Goal: Use online tool/utility: Utilize a website feature to perform a specific function

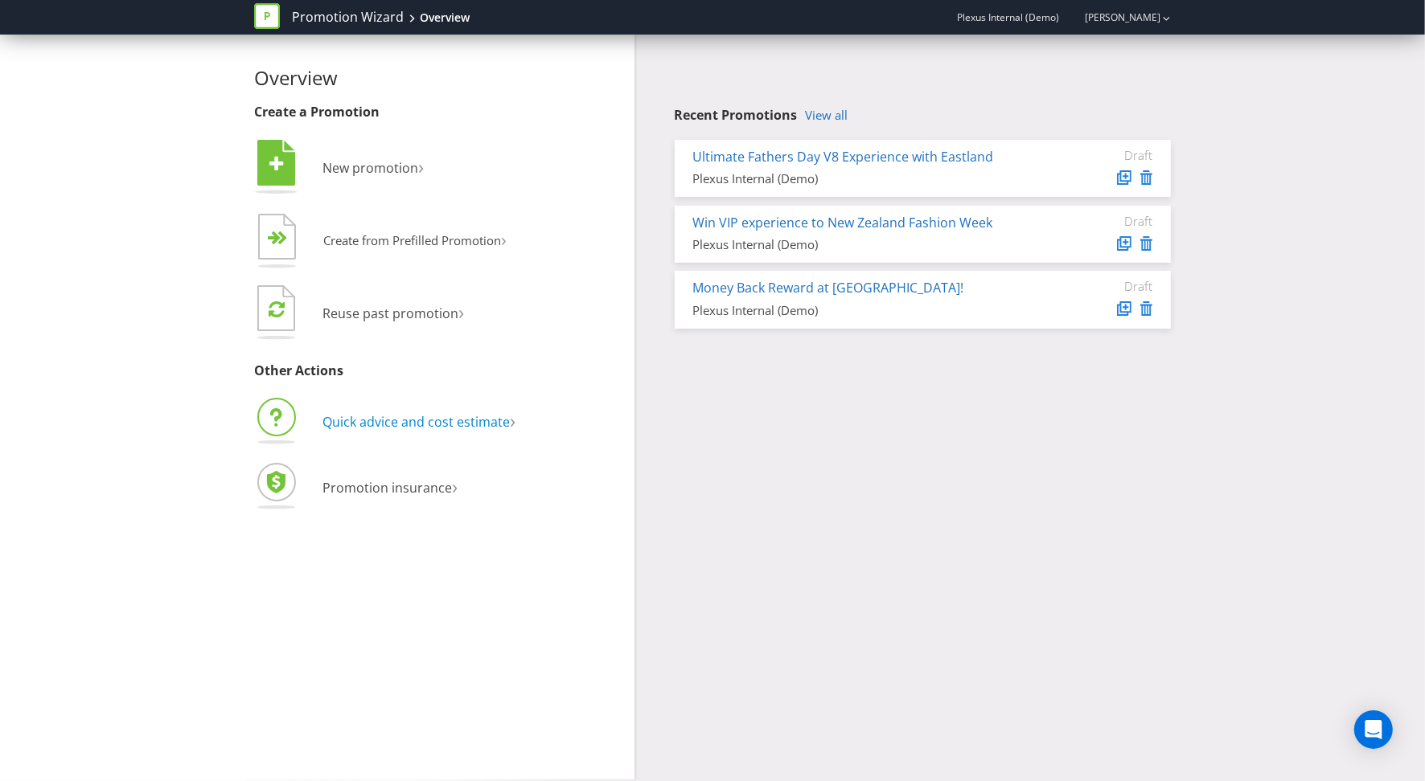
click at [362, 425] on span "Quick advice and cost estimate" at bounding box center [415, 422] width 187 height 18
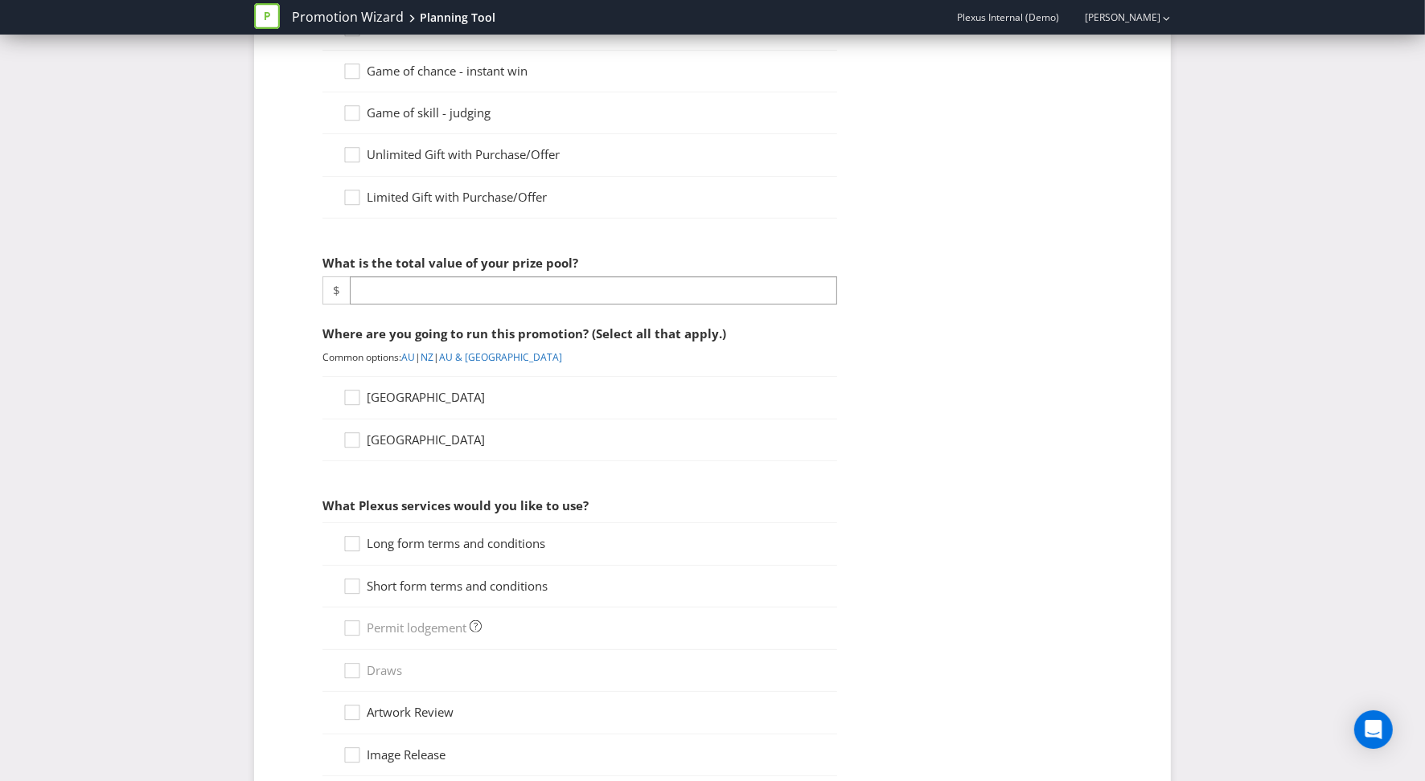
scroll to position [584, 0]
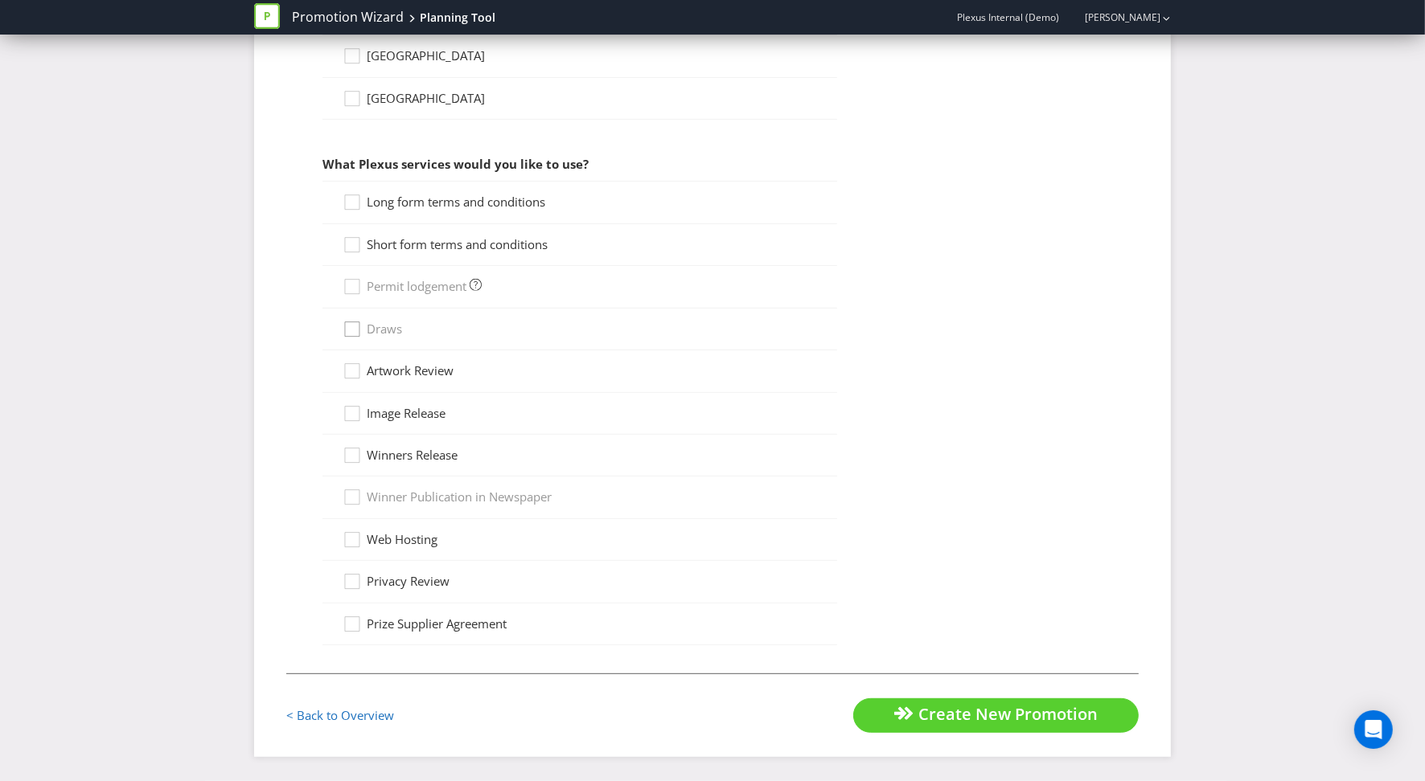
click at [355, 322] on div at bounding box center [352, 324] width 8 height 8
click at [352, 334] on icon at bounding box center [354, 333] width 24 height 24
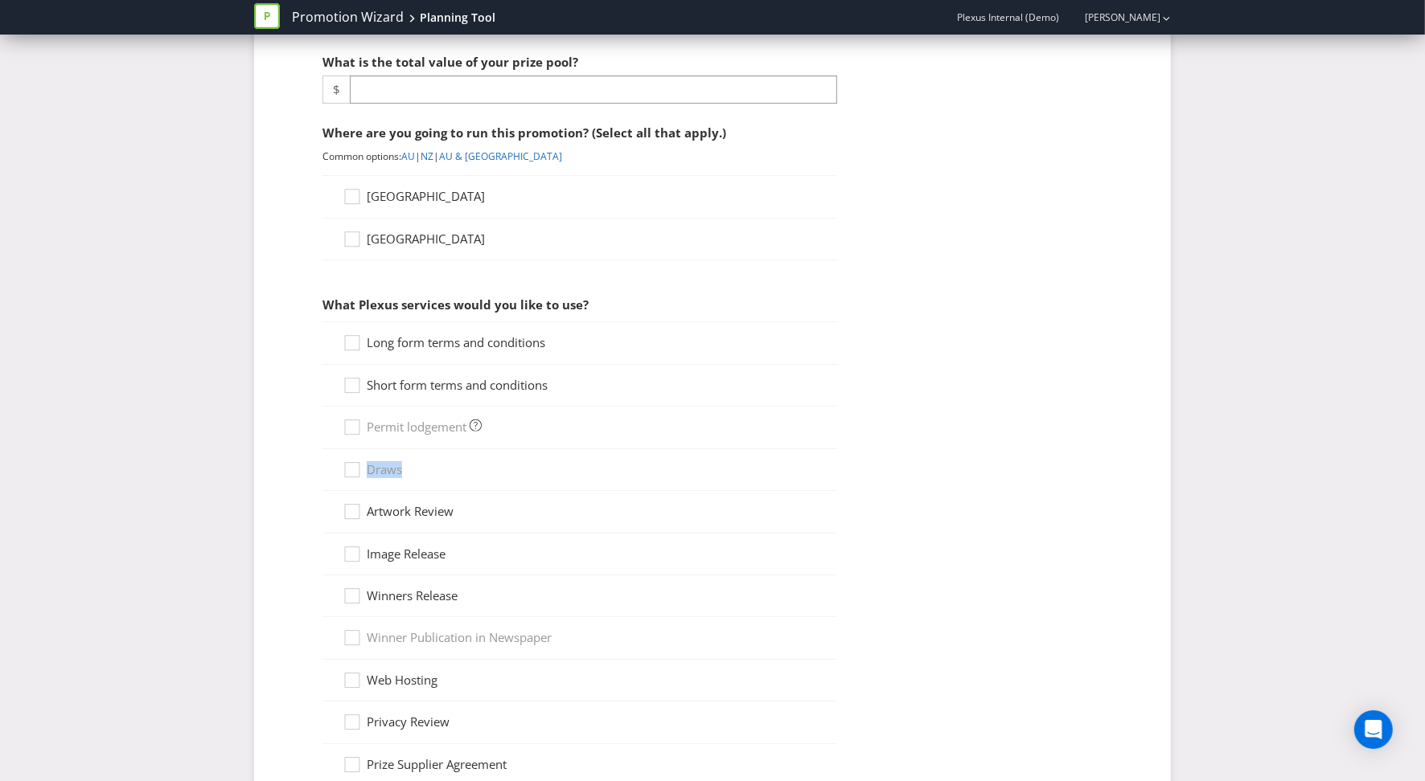
scroll to position [431, 0]
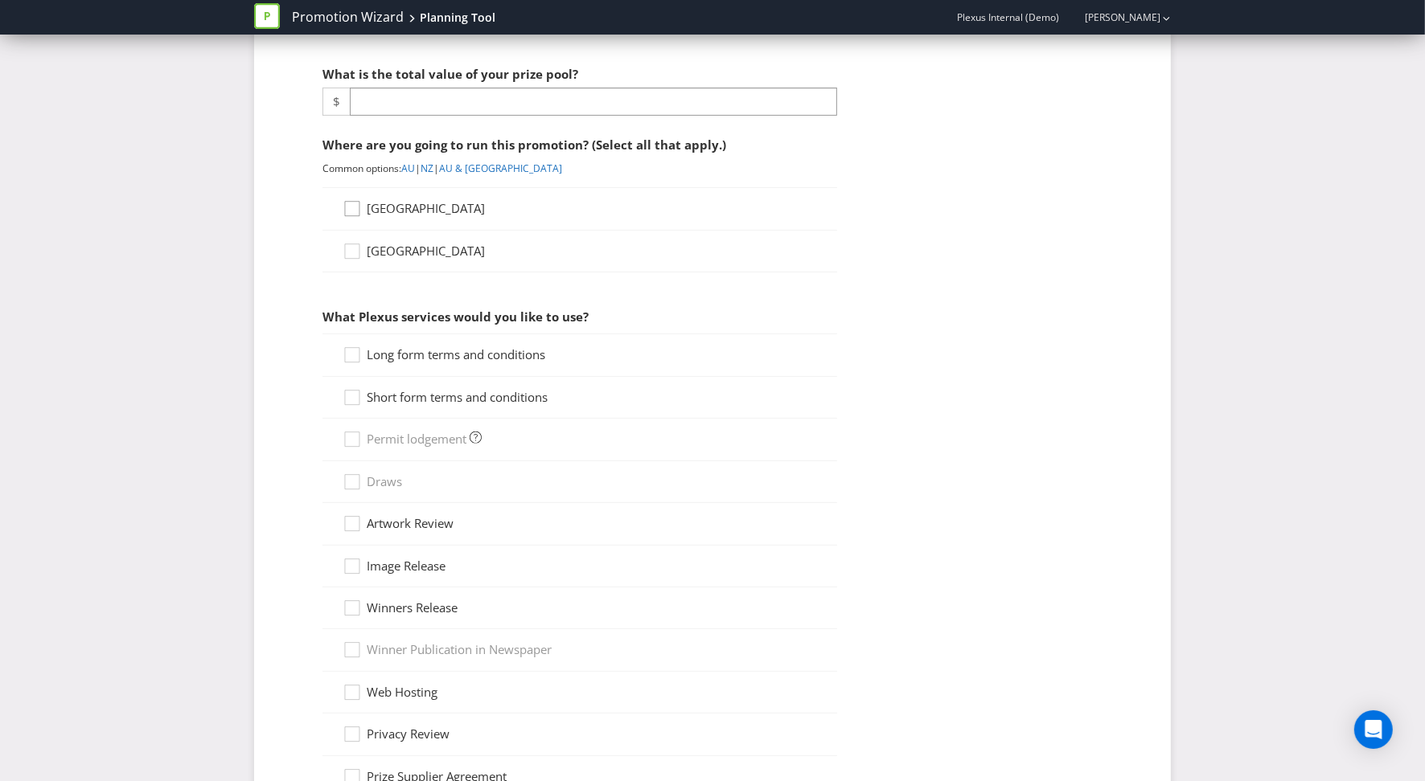
click at [360, 200] on icon at bounding box center [354, 212] width 24 height 24
click at [0, 0] on input "[GEOGRAPHIC_DATA]" at bounding box center [0, 0] width 0 height 0
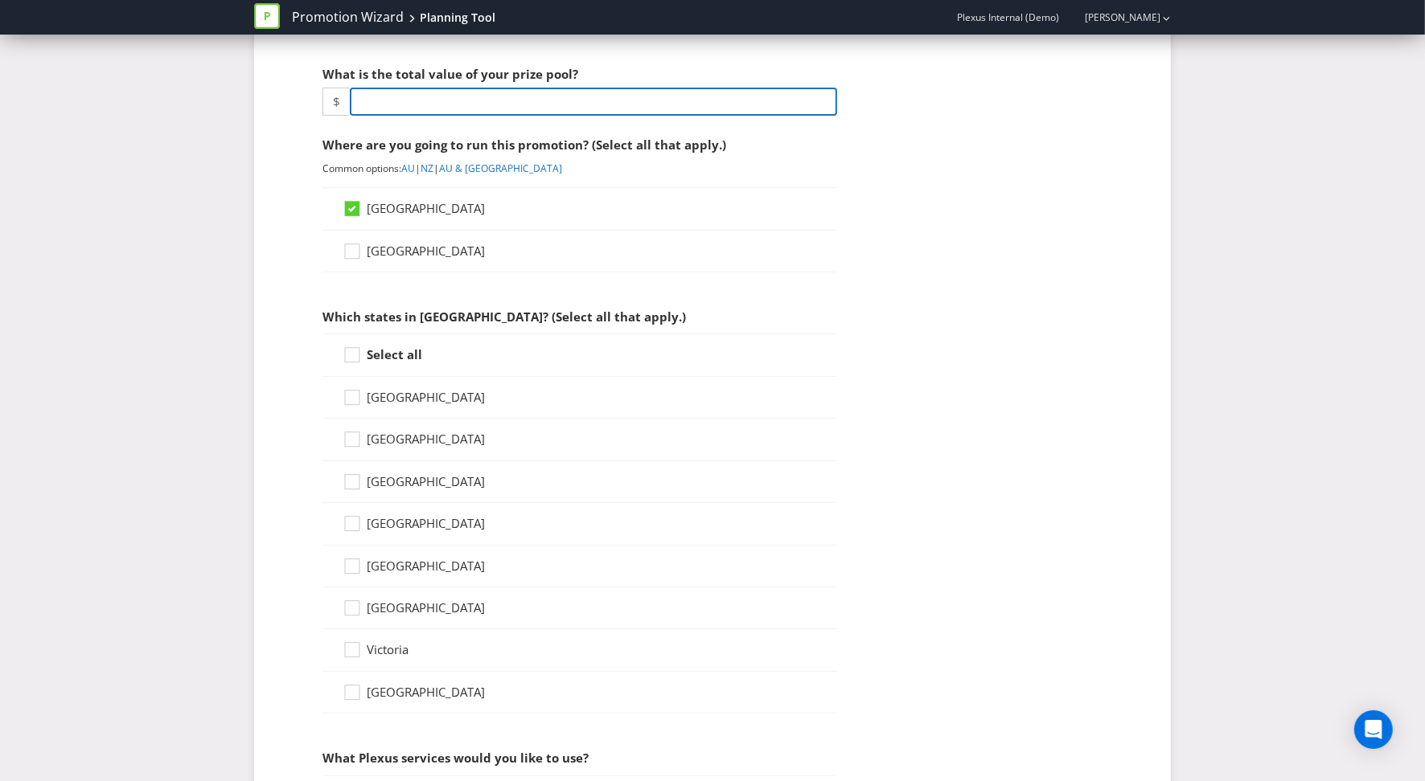
click at [401, 103] on input "number" at bounding box center [593, 102] width 487 height 28
type input "15000"
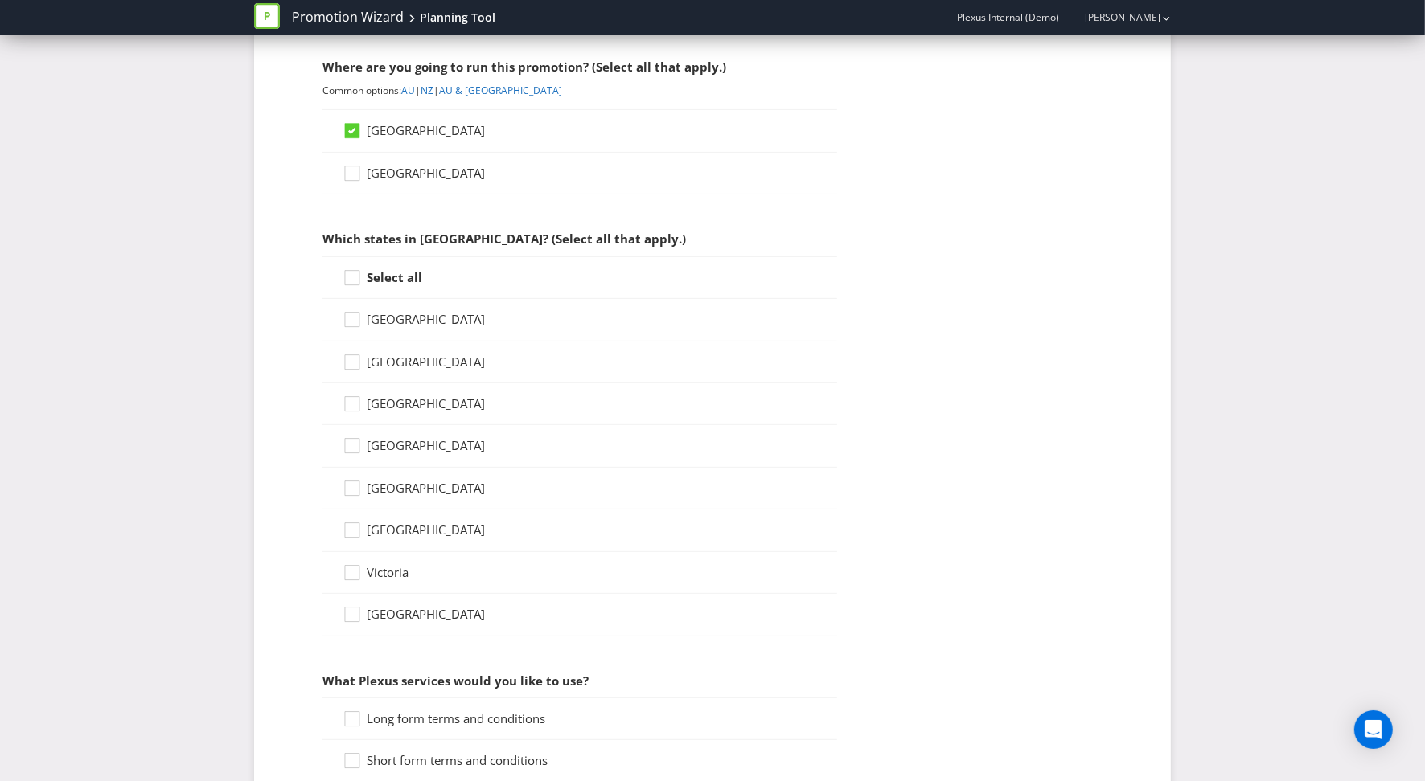
scroll to position [643, 0]
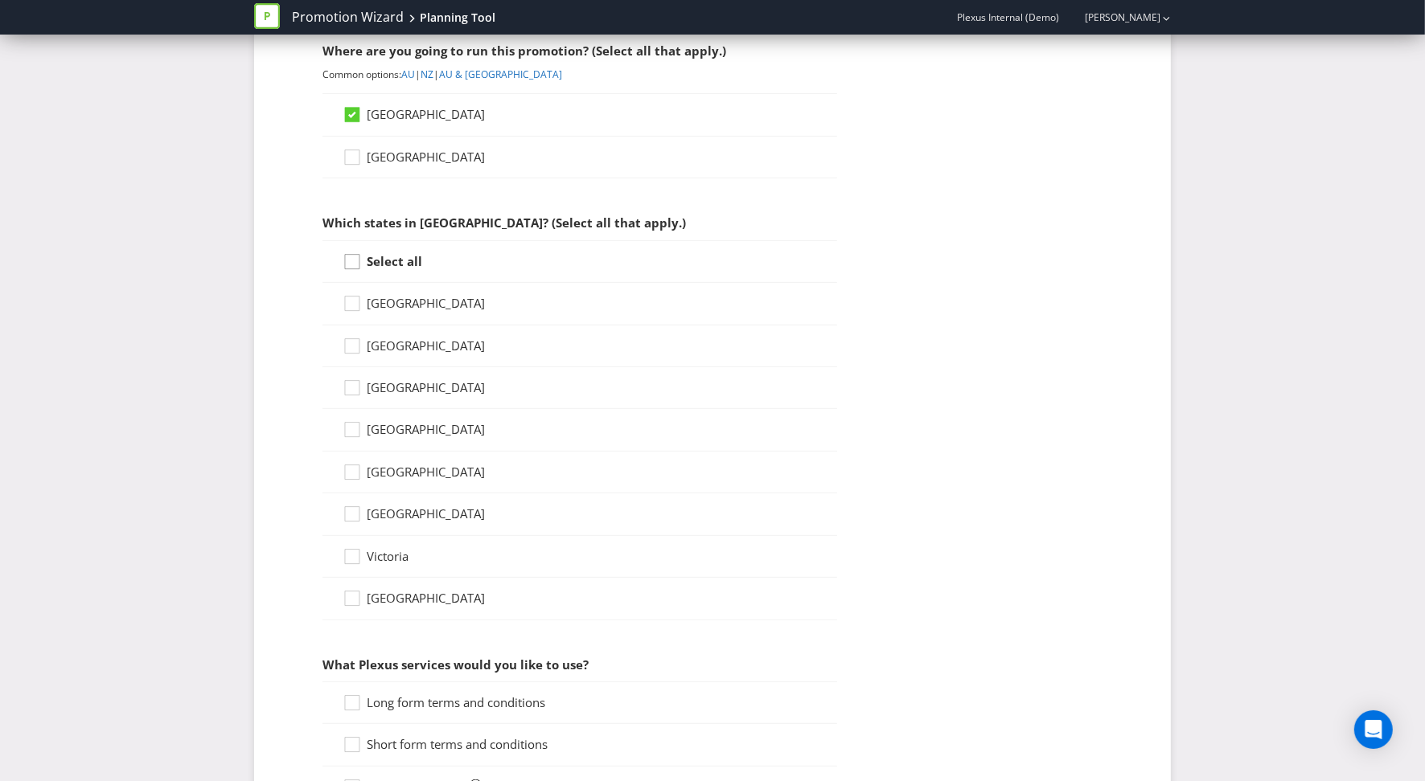
click at [349, 271] on icon at bounding box center [354, 265] width 24 height 24
click at [0, 0] on input "Select all" at bounding box center [0, 0] width 0 height 0
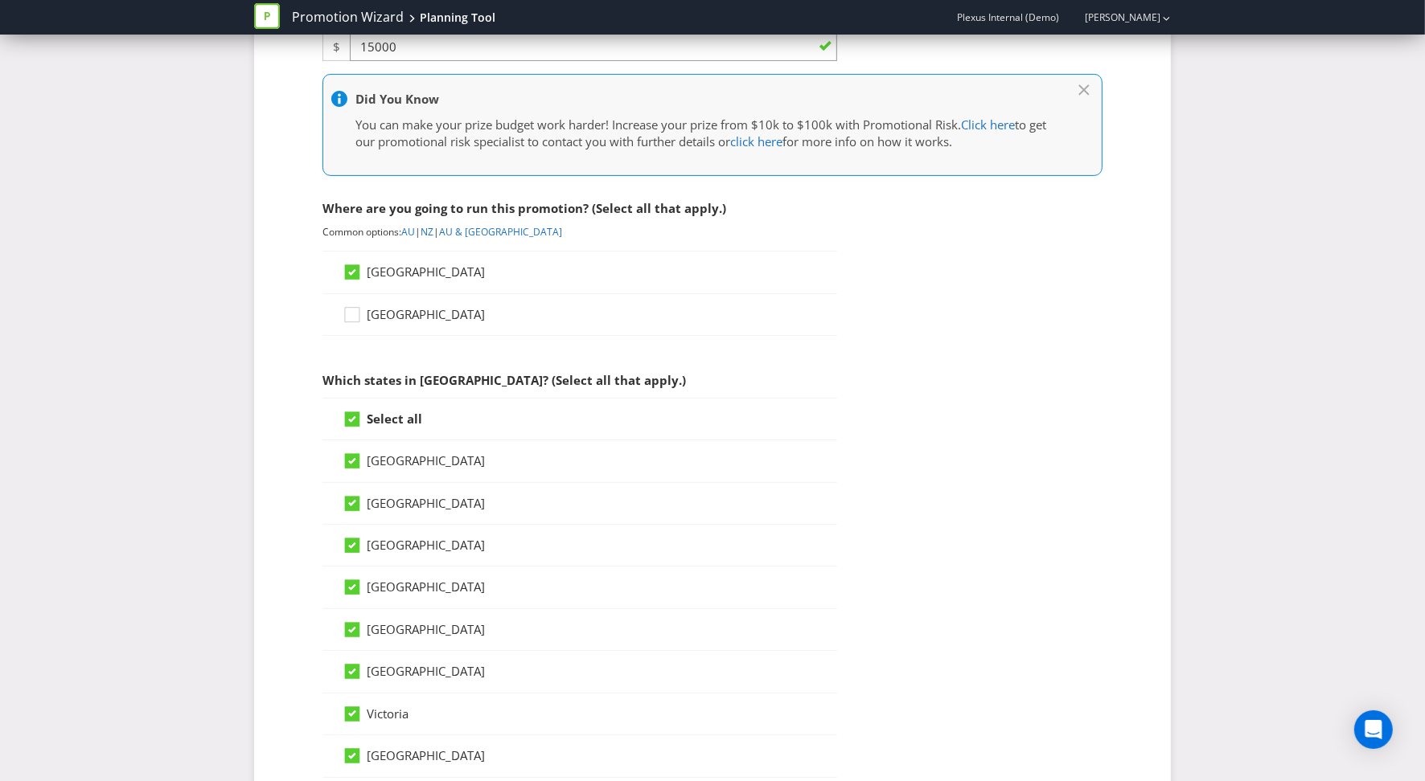
scroll to position [0, 0]
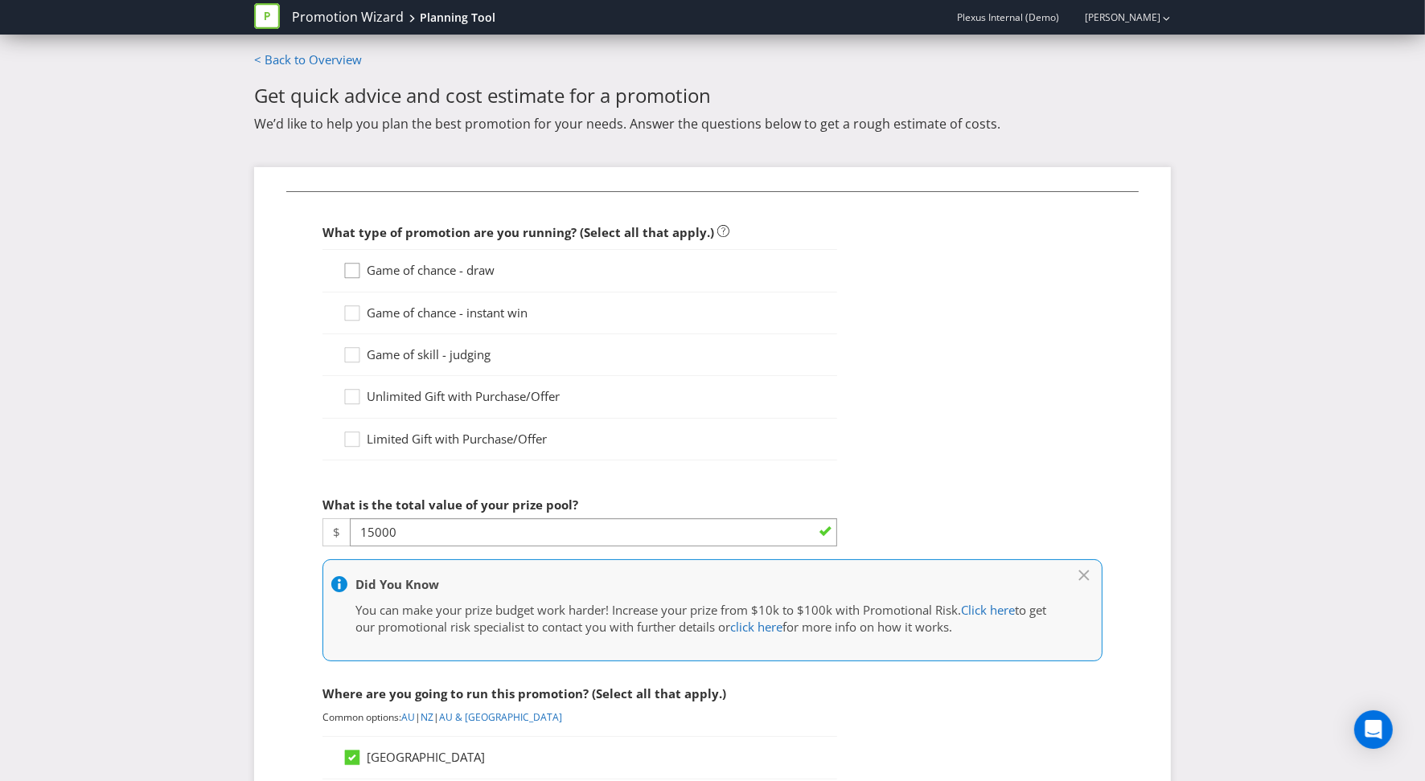
click at [355, 265] on div at bounding box center [352, 265] width 8 height 8
click at [0, 0] on input "Game of chance - draw" at bounding box center [0, 0] width 0 height 0
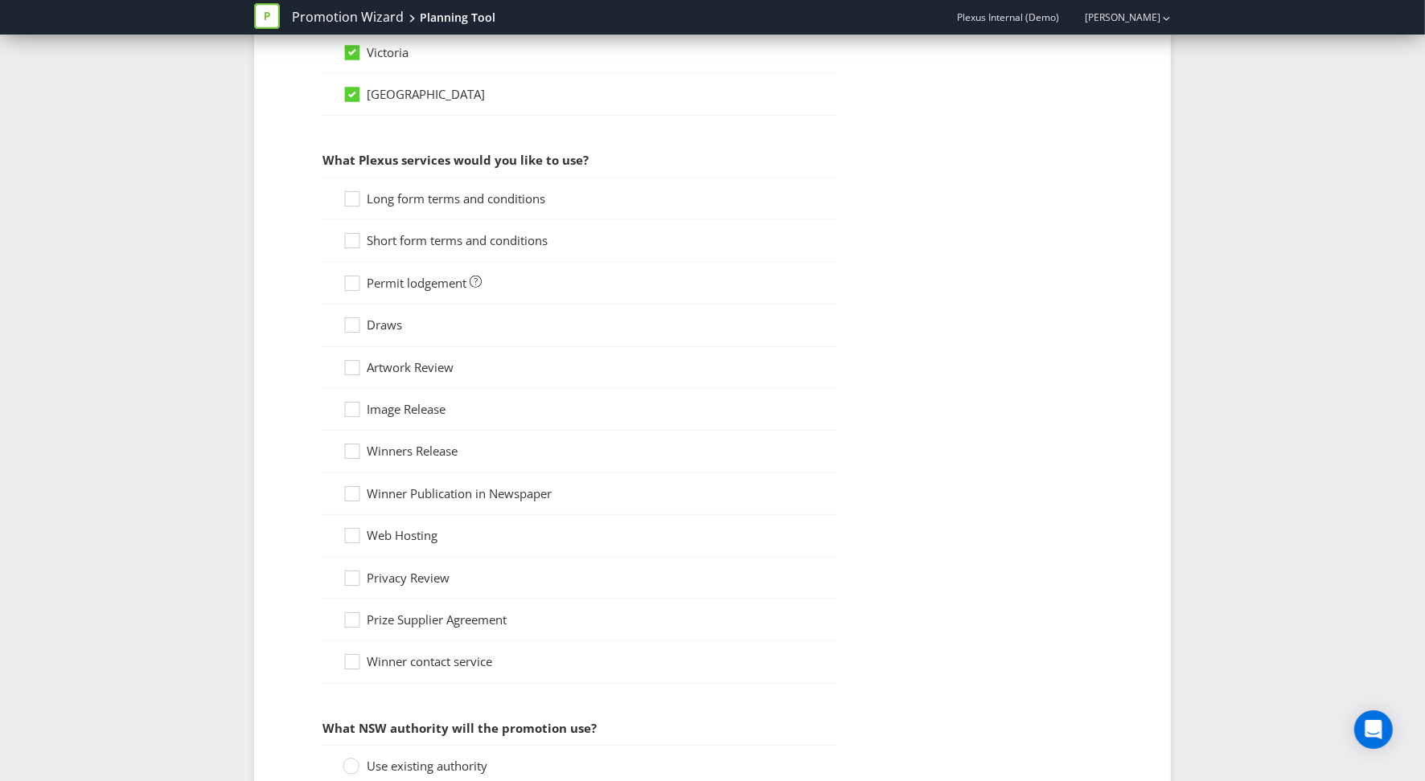
scroll to position [1252, 0]
click at [360, 318] on icon at bounding box center [354, 326] width 24 height 24
click at [0, 0] on input "Draws" at bounding box center [0, 0] width 0 height 0
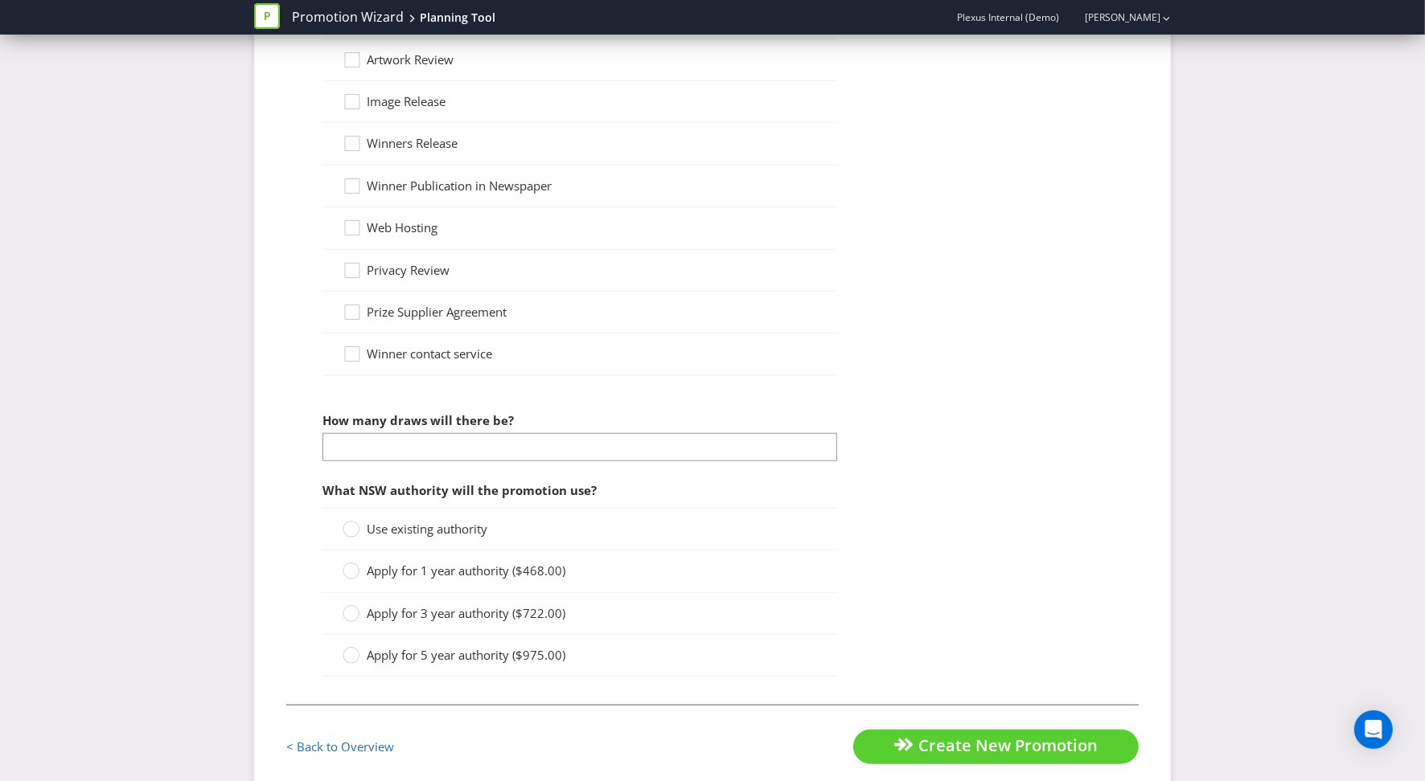
scroll to position [1558, 0]
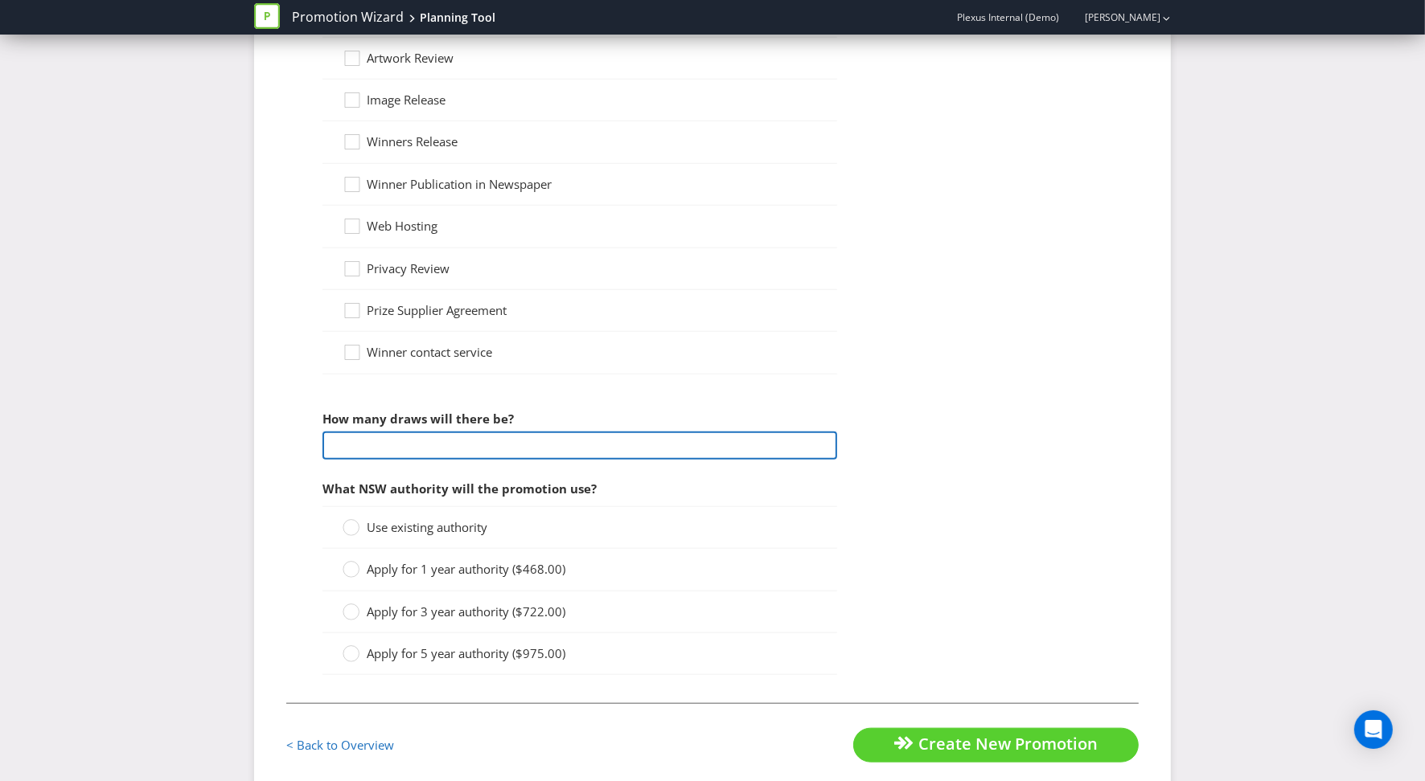
click at [435, 449] on input "number" at bounding box center [579, 446] width 515 height 28
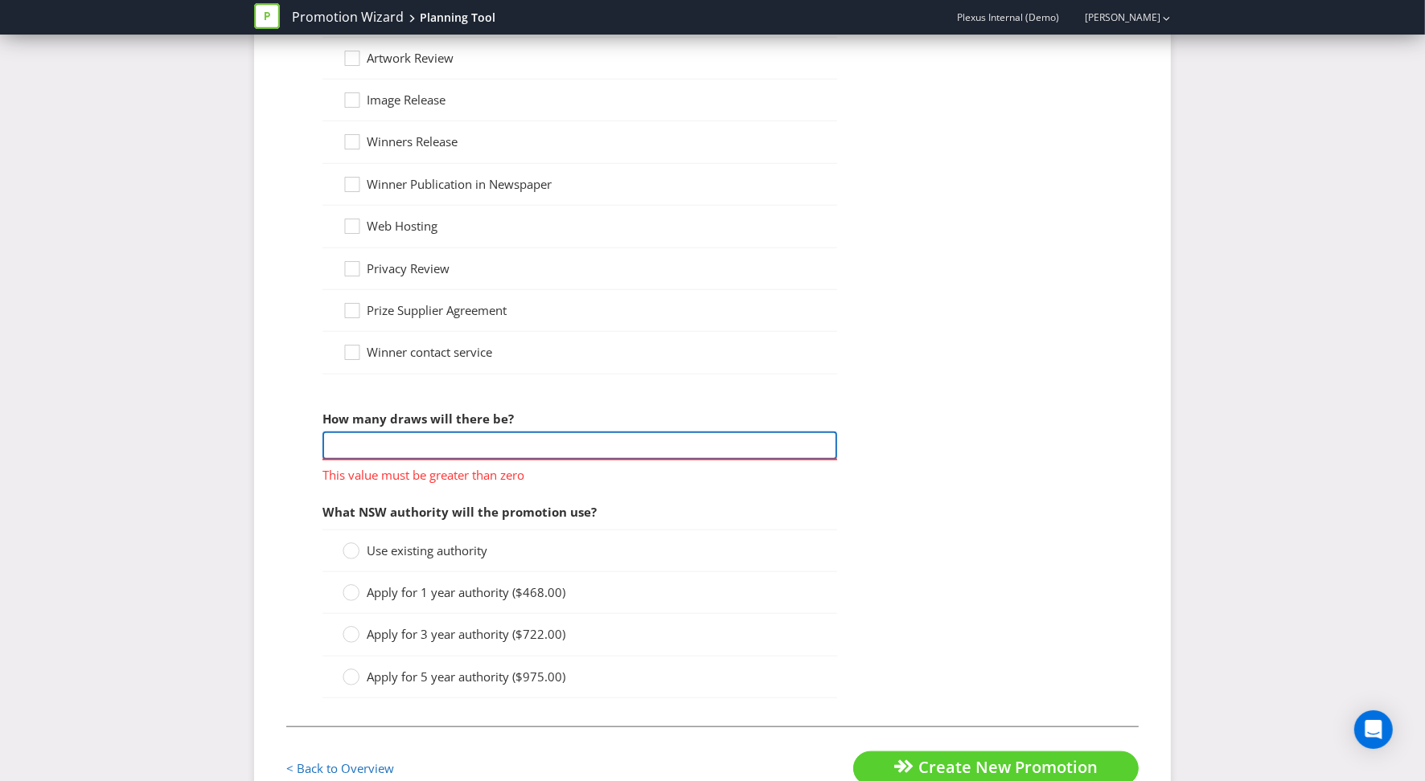
click at [426, 449] on input "number" at bounding box center [579, 446] width 515 height 28
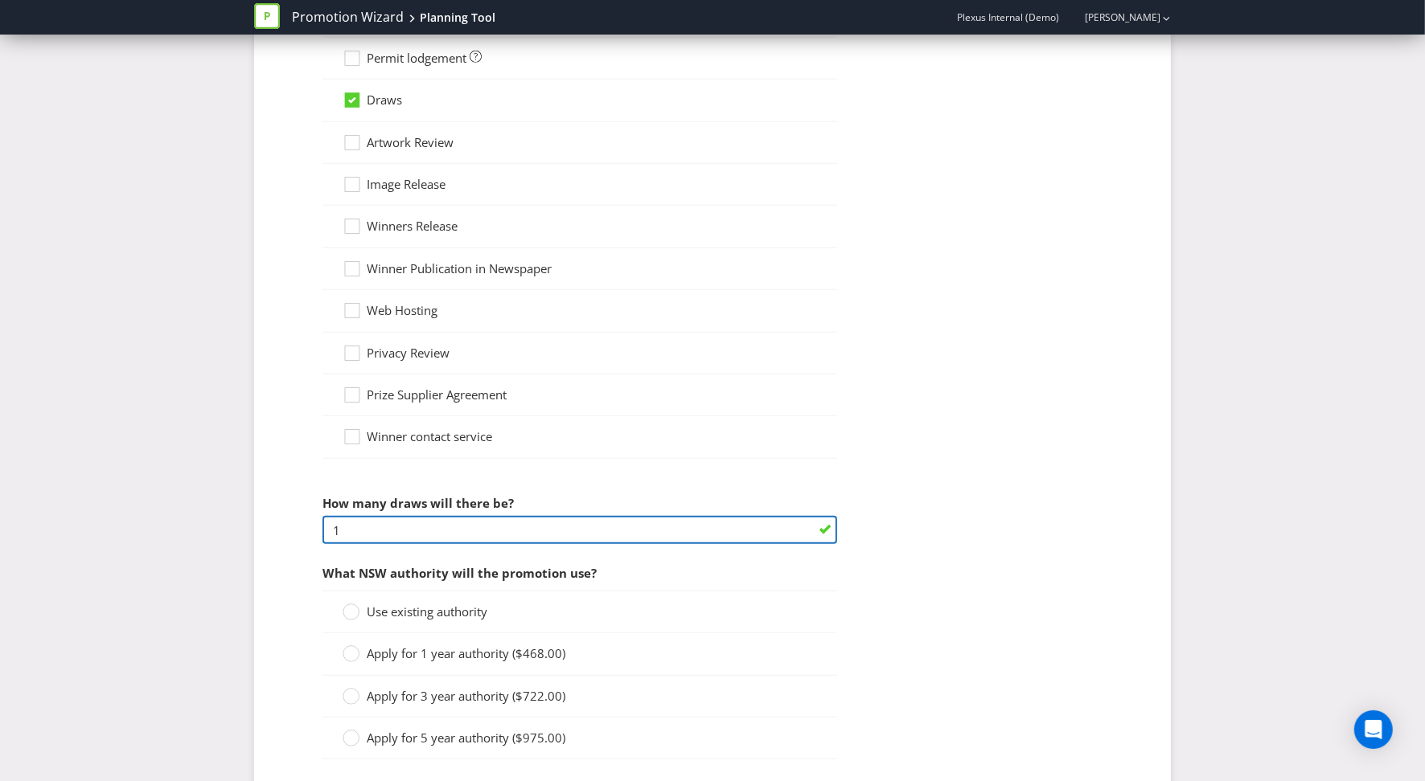
scroll to position [1592, 0]
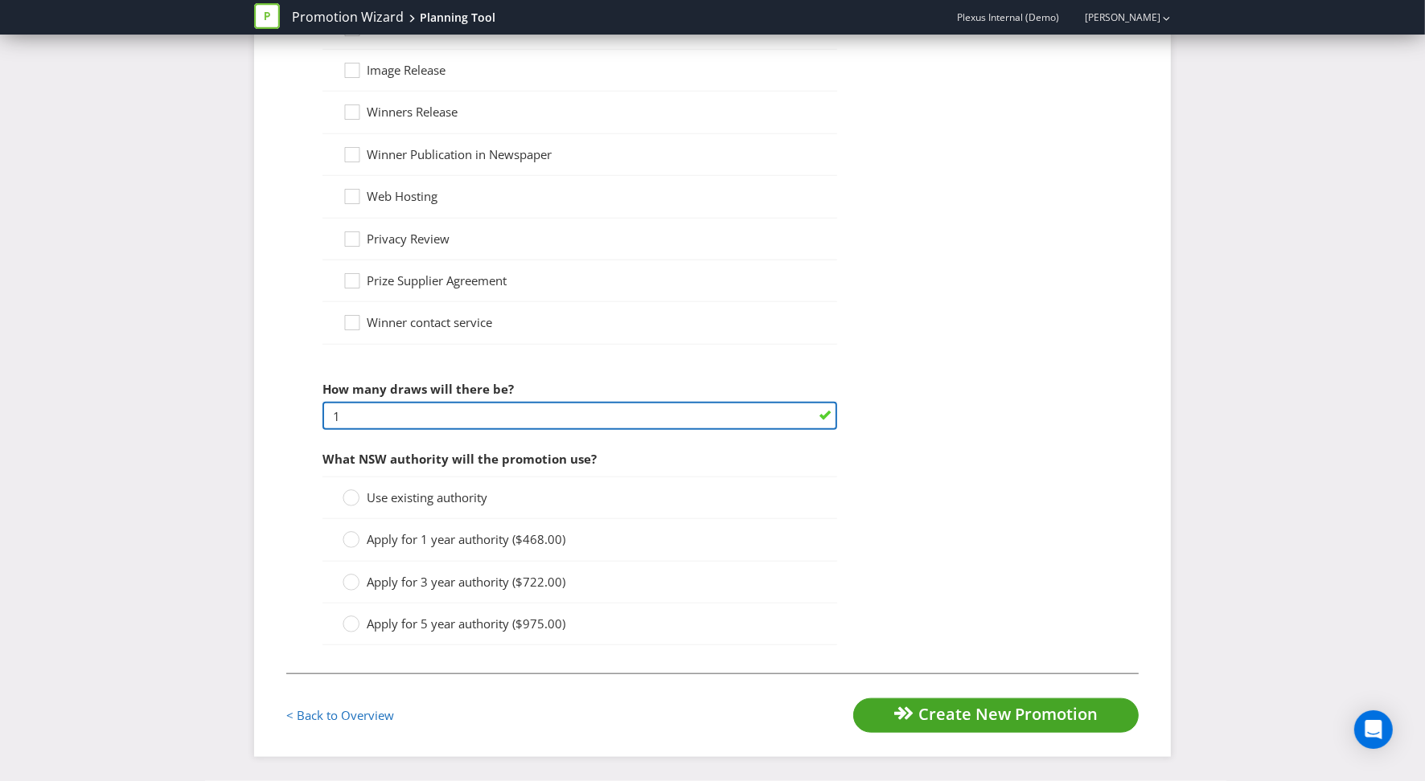
type input "1"
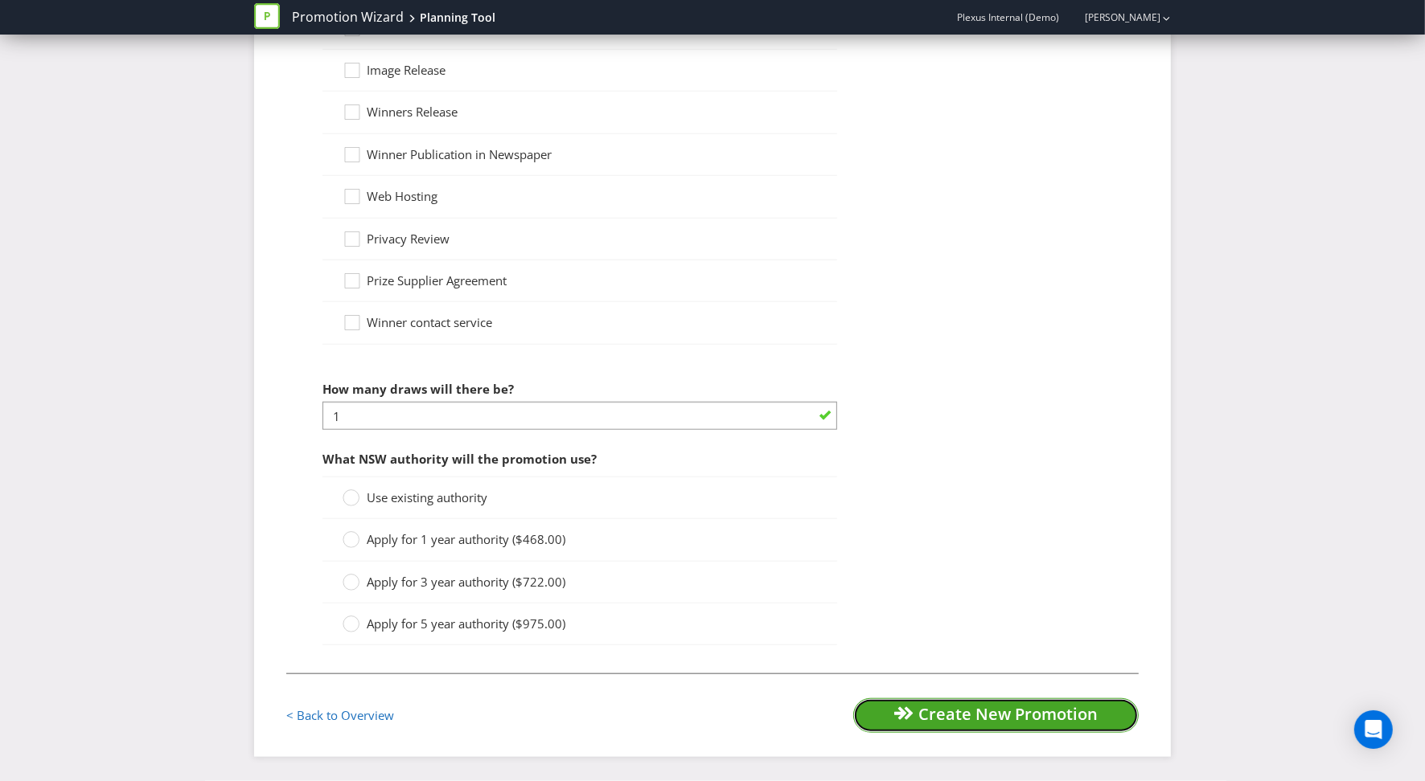
click at [872, 717] on button "Create New Promotion" at bounding box center [995, 716] width 285 height 35
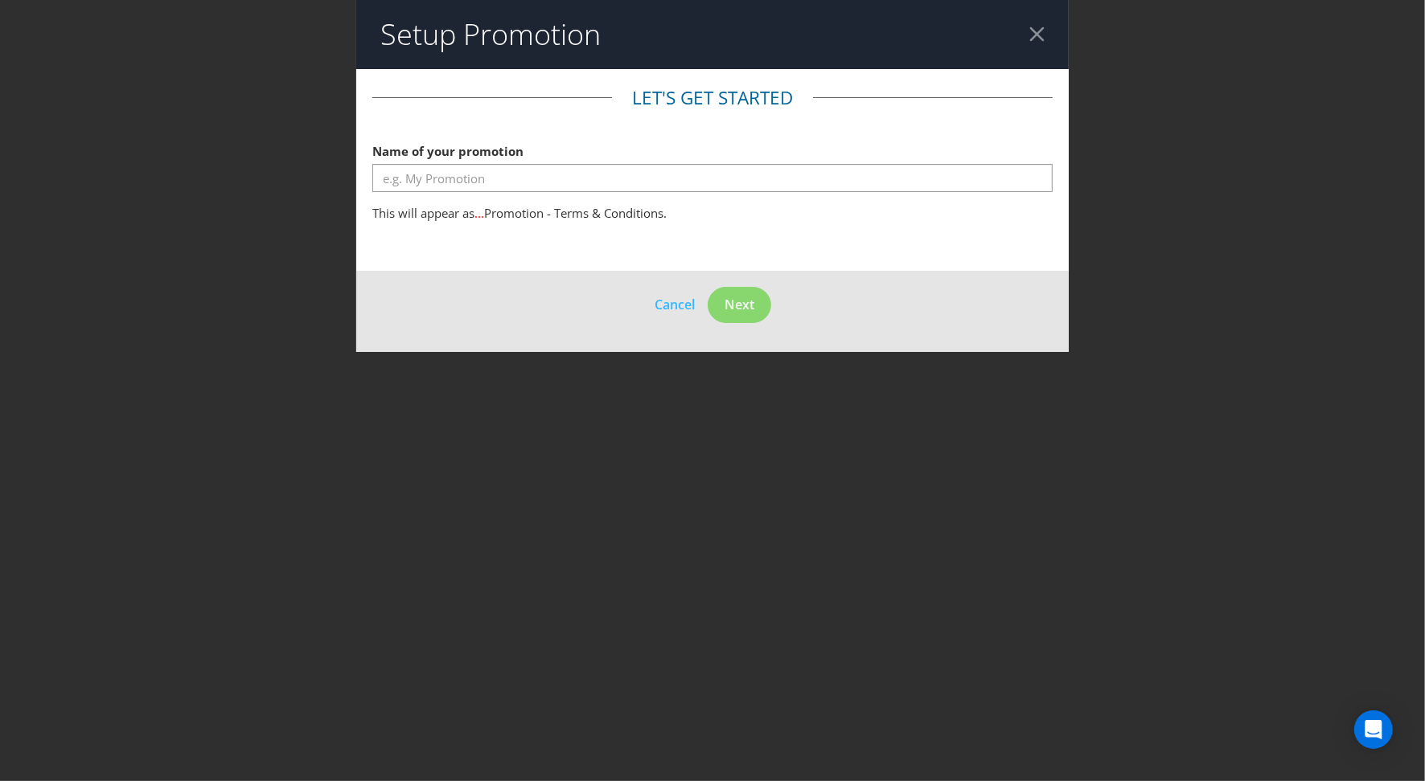
click at [1037, 38] on div at bounding box center [1036, 34] width 15 height 15
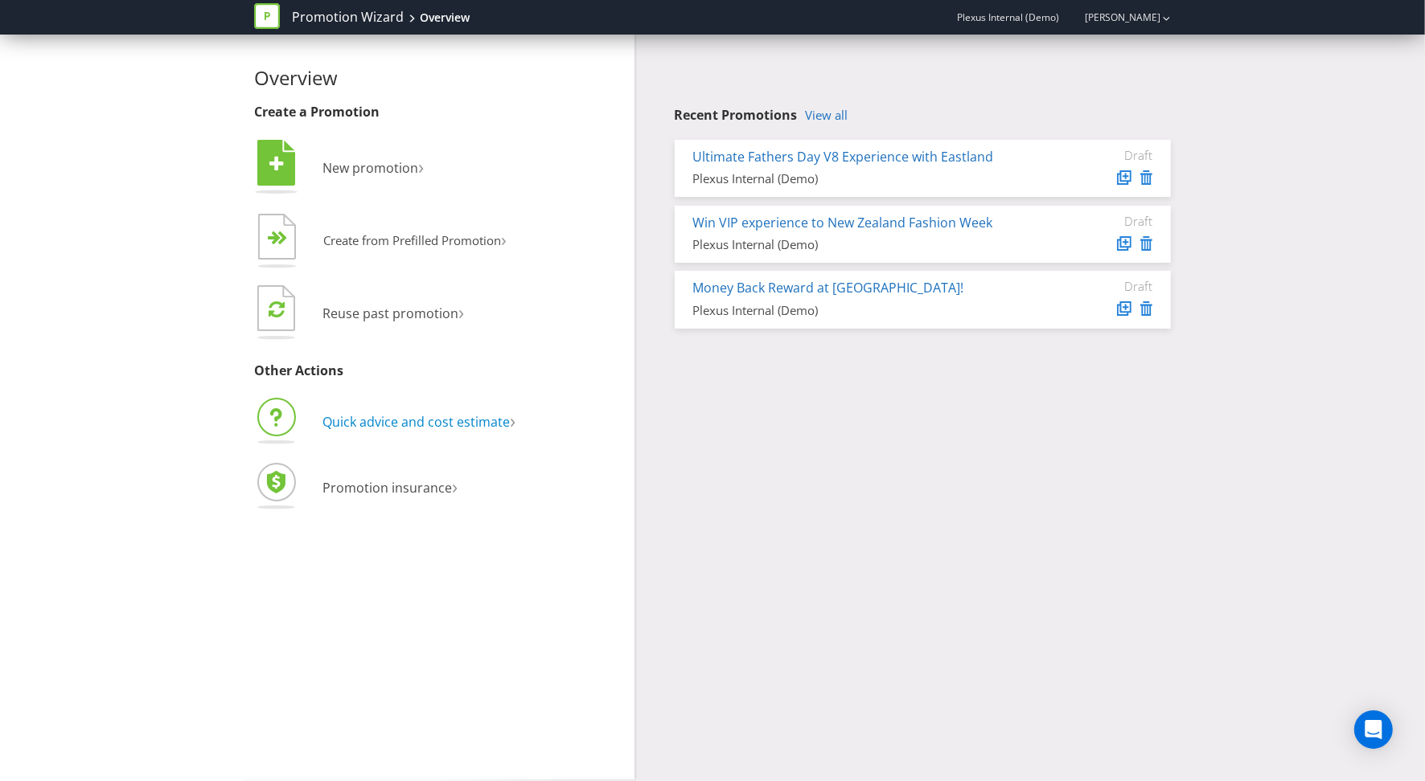
click at [393, 420] on span "Quick advice and cost estimate" at bounding box center [415, 422] width 187 height 18
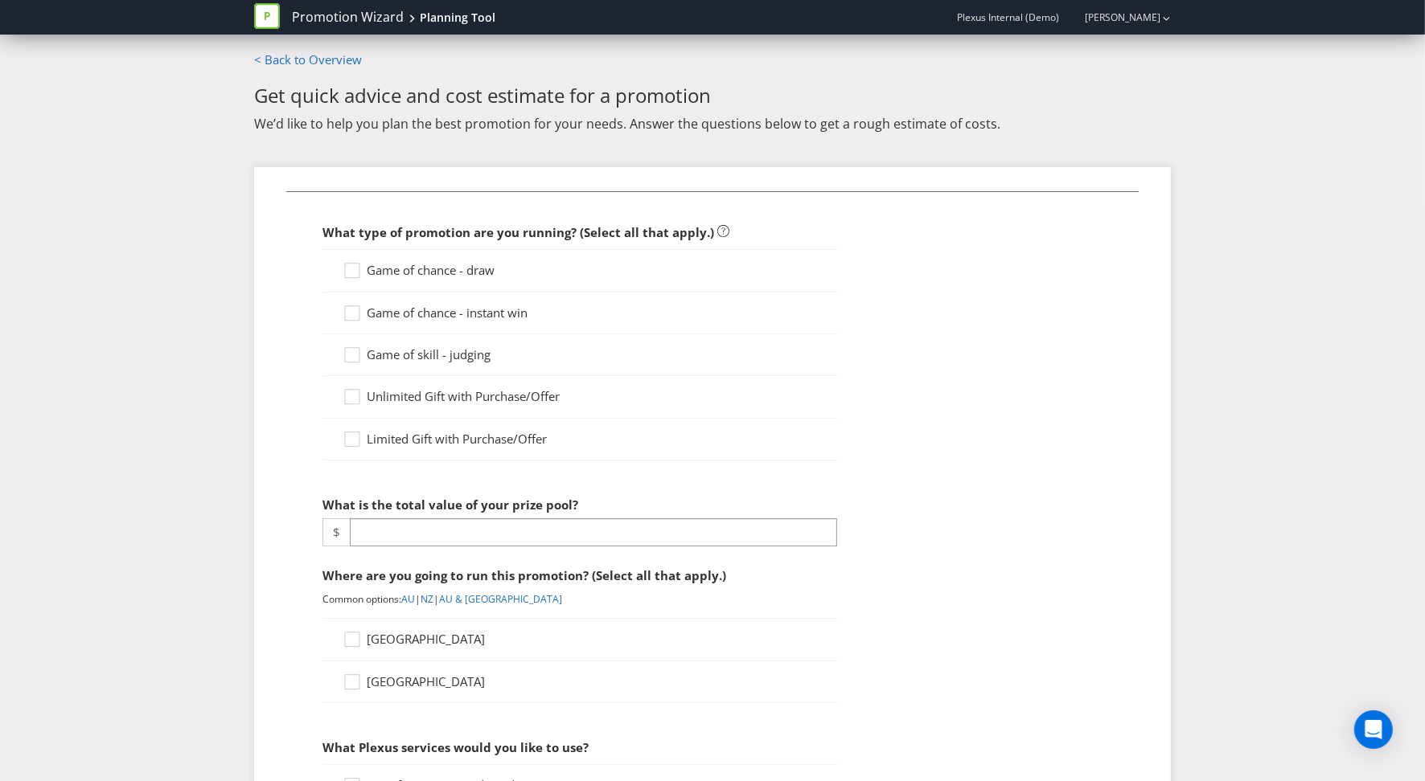
click at [375, 268] on span "Game of chance - draw" at bounding box center [431, 270] width 128 height 16
click at [0, 0] on input "Game of chance - draw" at bounding box center [0, 0] width 0 height 0
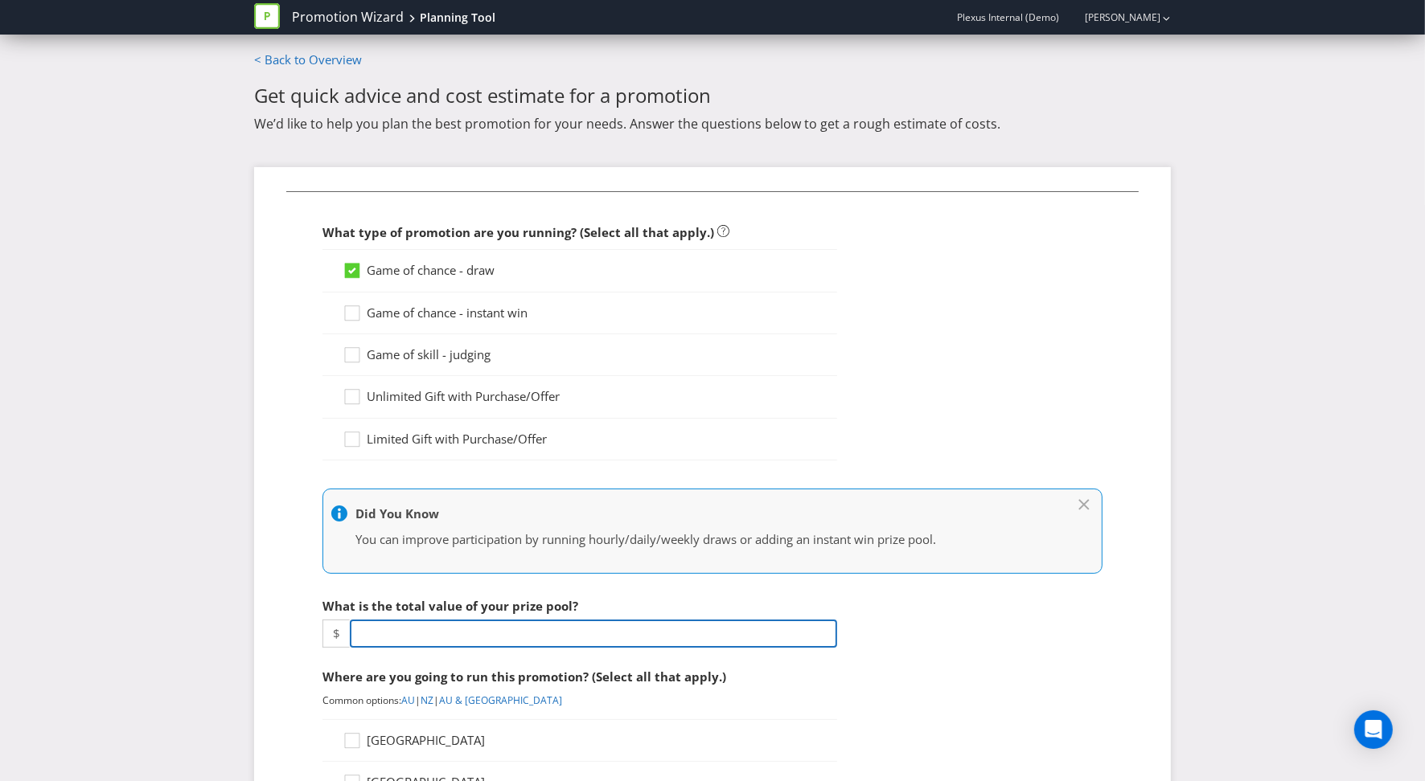
click at [419, 629] on input "number" at bounding box center [593, 634] width 487 height 28
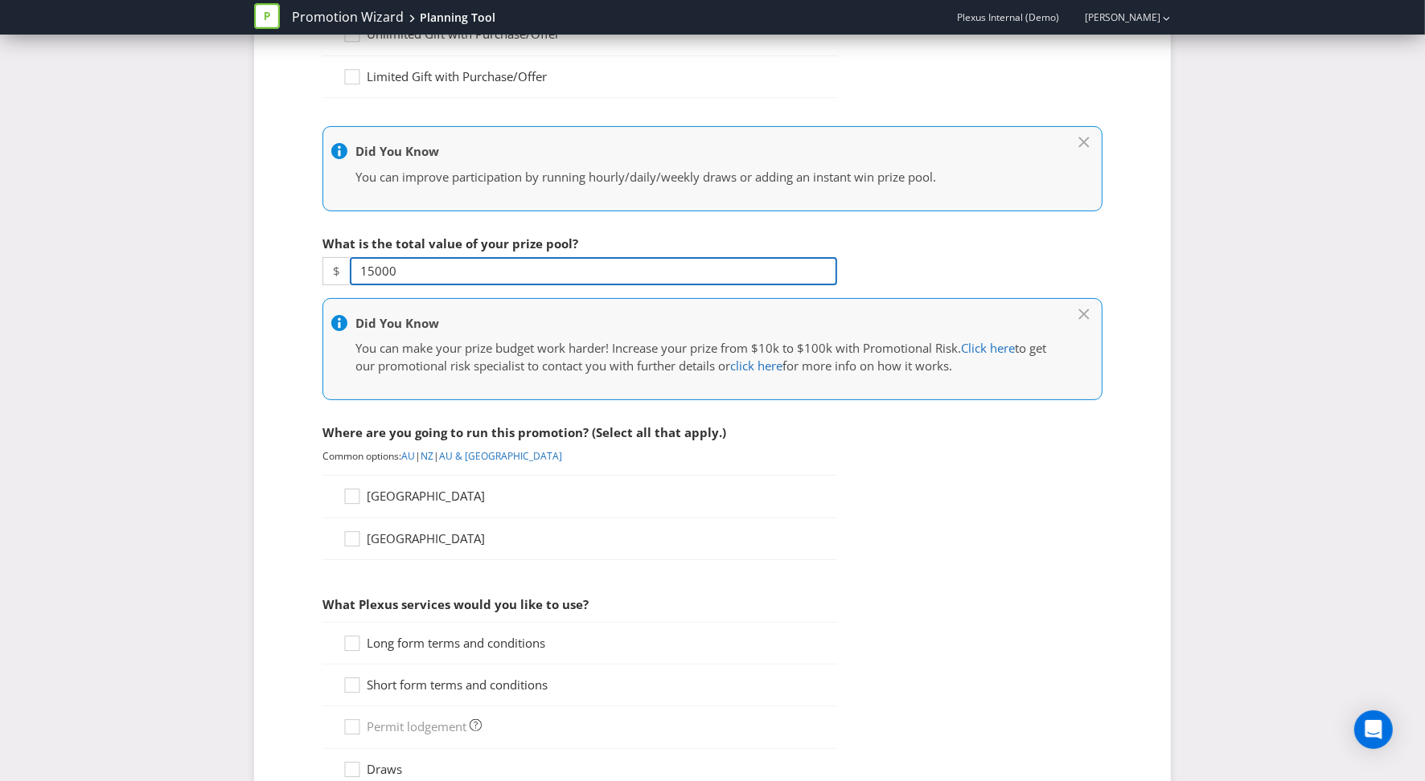
scroll to position [539, 0]
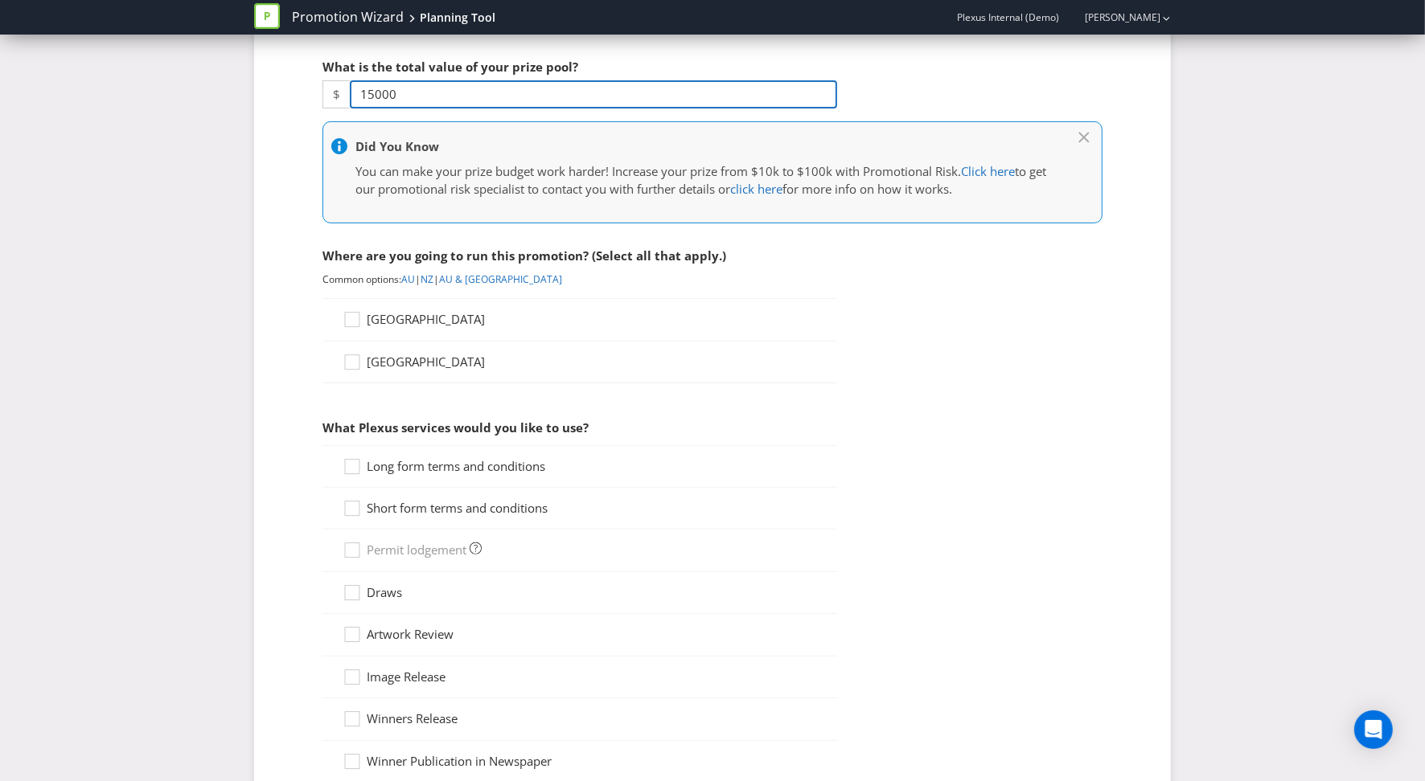
type input "15000"
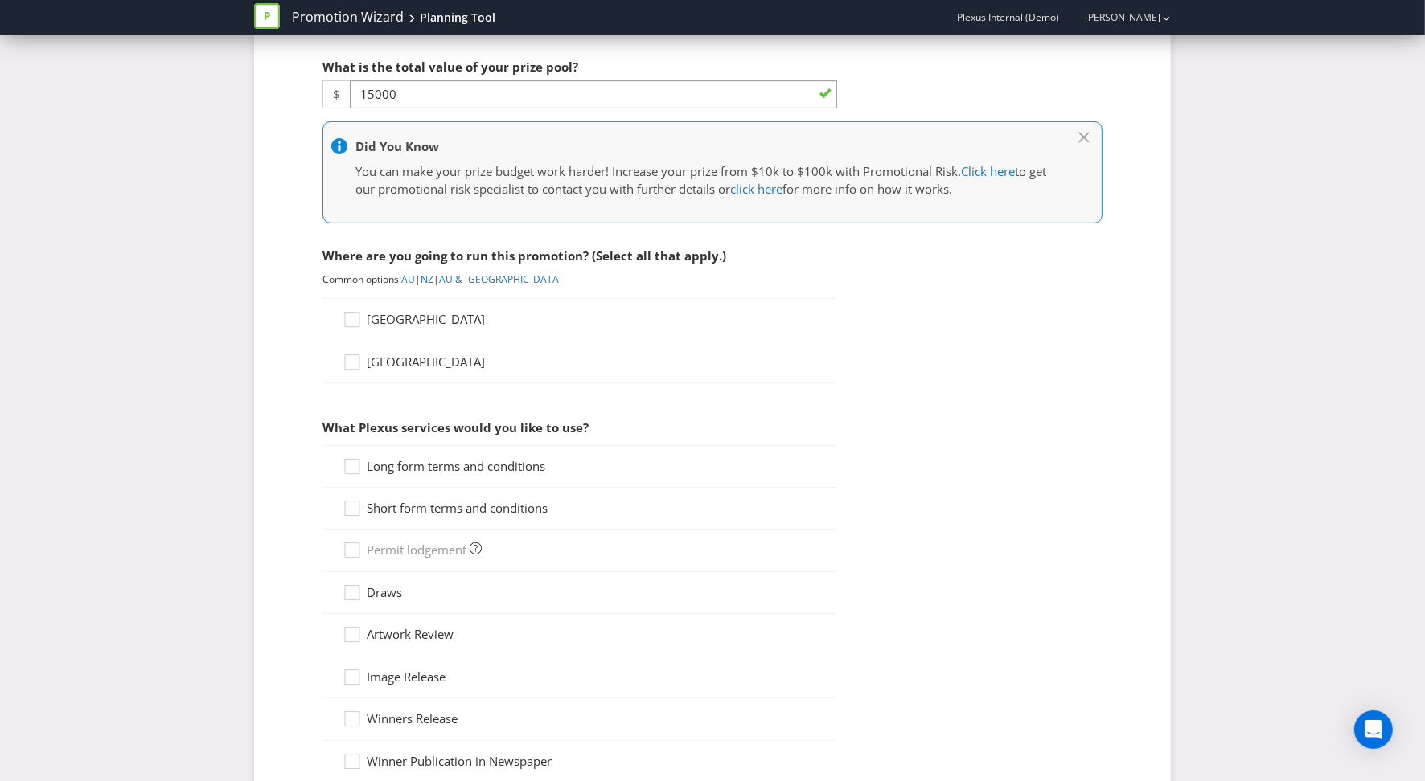
click at [355, 310] on div "[GEOGRAPHIC_DATA]" at bounding box center [579, 319] width 515 height 43
click at [357, 316] on icon at bounding box center [354, 323] width 24 height 24
click at [0, 0] on input "[GEOGRAPHIC_DATA]" at bounding box center [0, 0] width 0 height 0
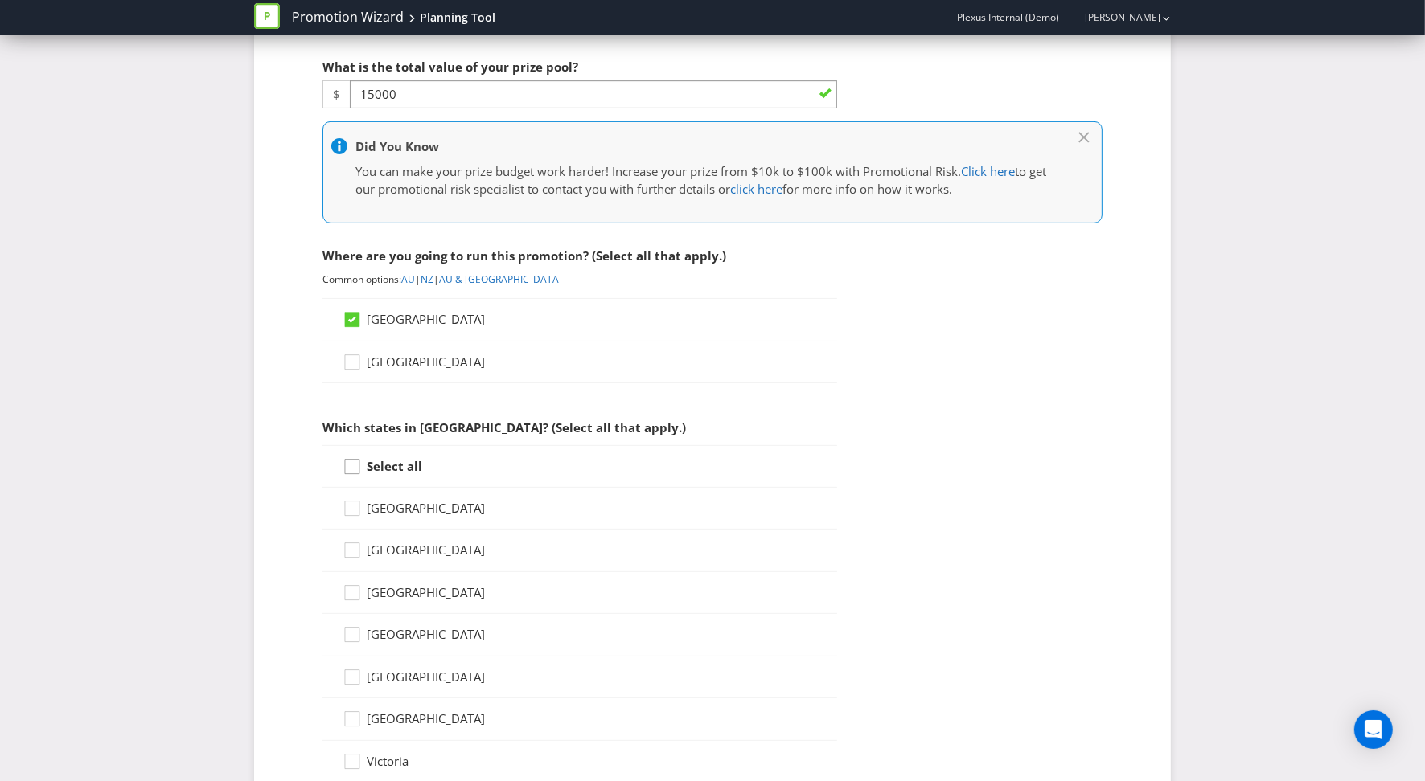
click at [355, 468] on icon at bounding box center [354, 470] width 24 height 24
click at [0, 0] on input "Select all" at bounding box center [0, 0] width 0 height 0
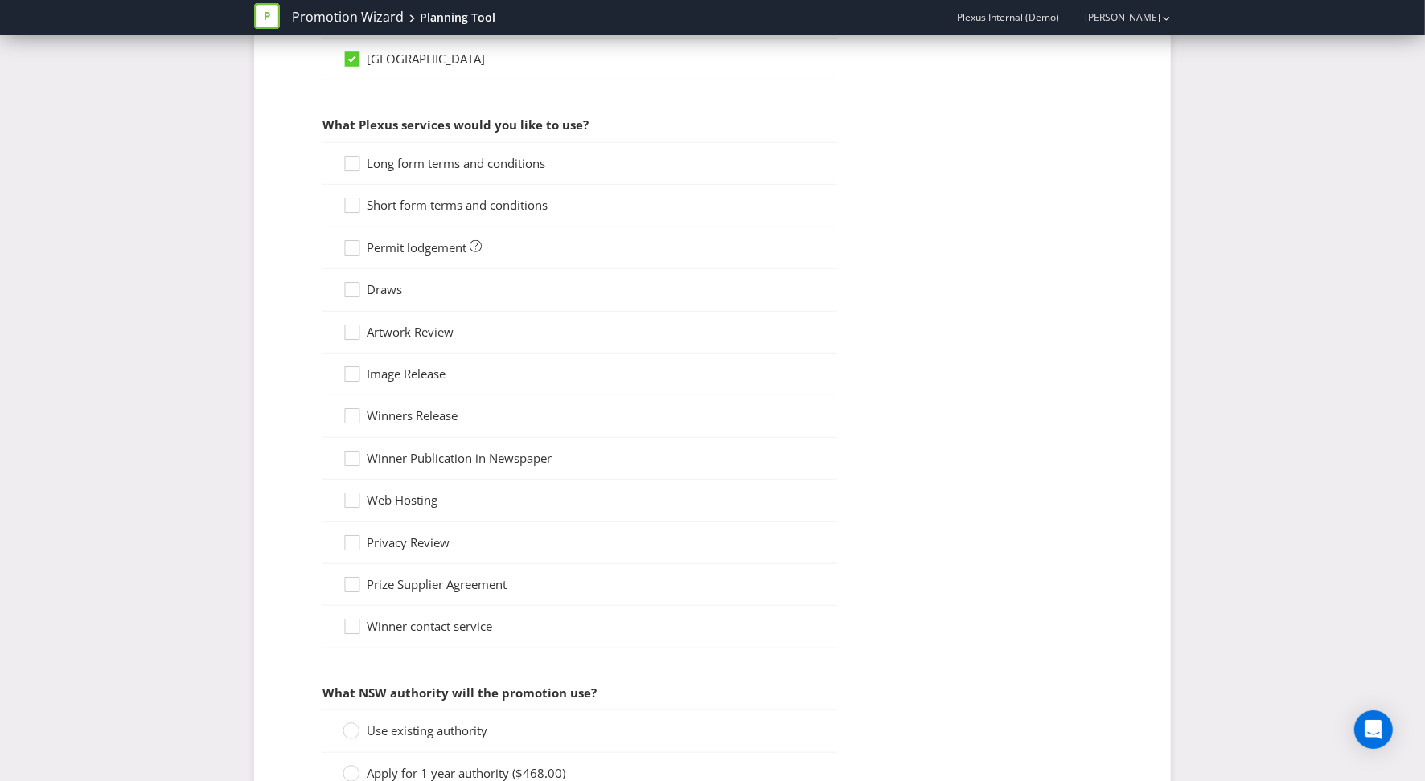
scroll to position [1283, 0]
click at [357, 167] on icon at bounding box center [354, 168] width 24 height 24
click at [0, 0] on input "Long form terms and conditions" at bounding box center [0, 0] width 0 height 0
click at [356, 293] on icon at bounding box center [354, 294] width 24 height 24
click at [0, 0] on input "Draws" at bounding box center [0, 0] width 0 height 0
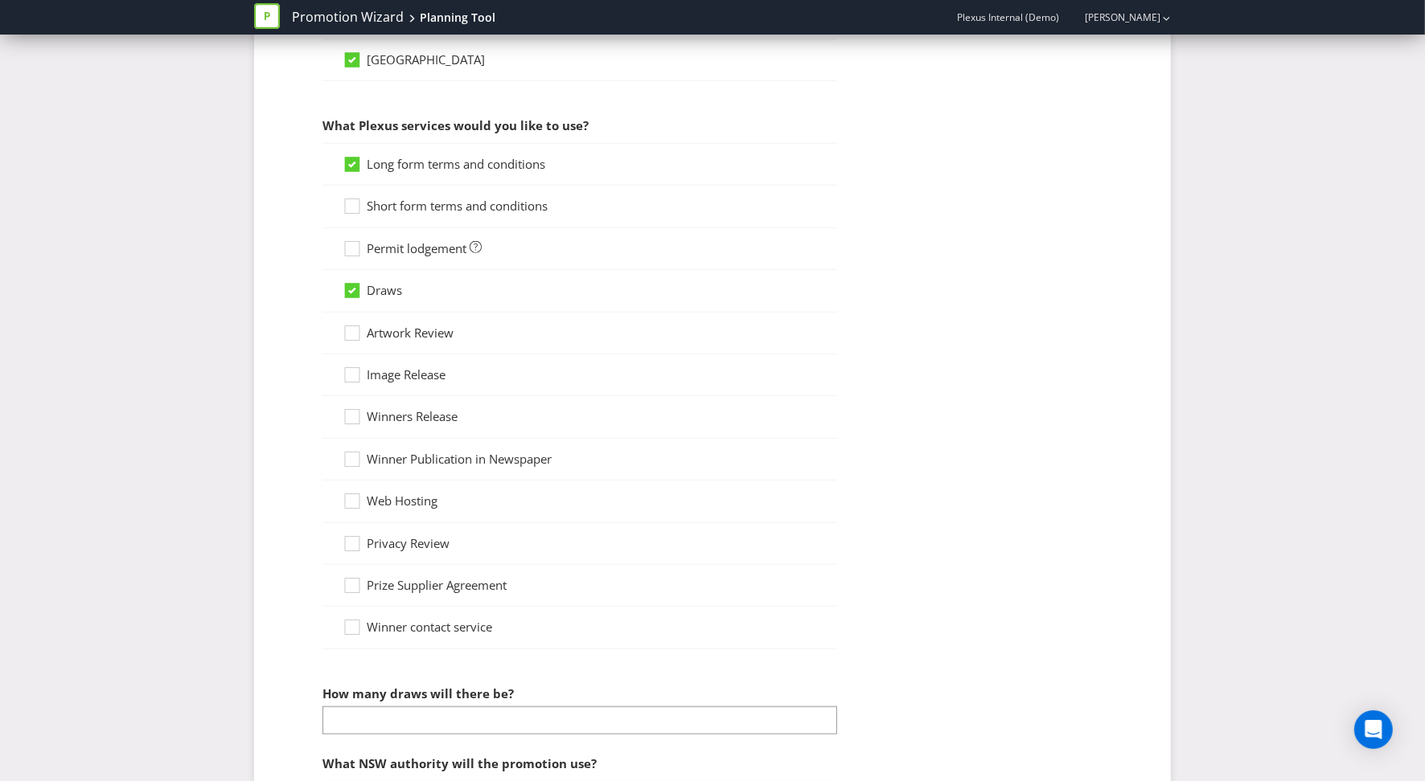
scroll to position [1592, 0]
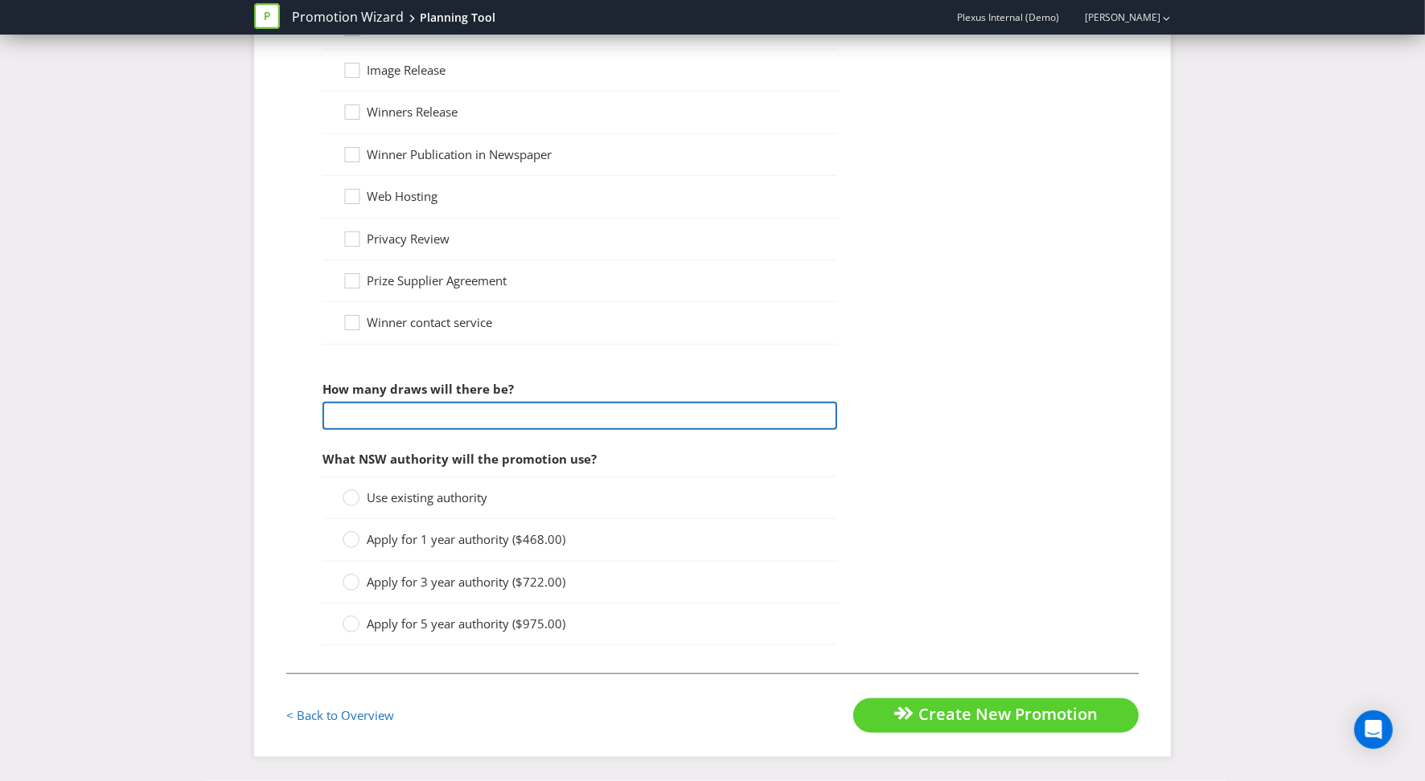
click at [365, 416] on input "number" at bounding box center [579, 416] width 515 height 28
click at [397, 491] on span "Use existing authority" at bounding box center [427, 498] width 121 height 16
click at [0, 0] on input "Use existing authority" at bounding box center [0, 0] width 0 height 0
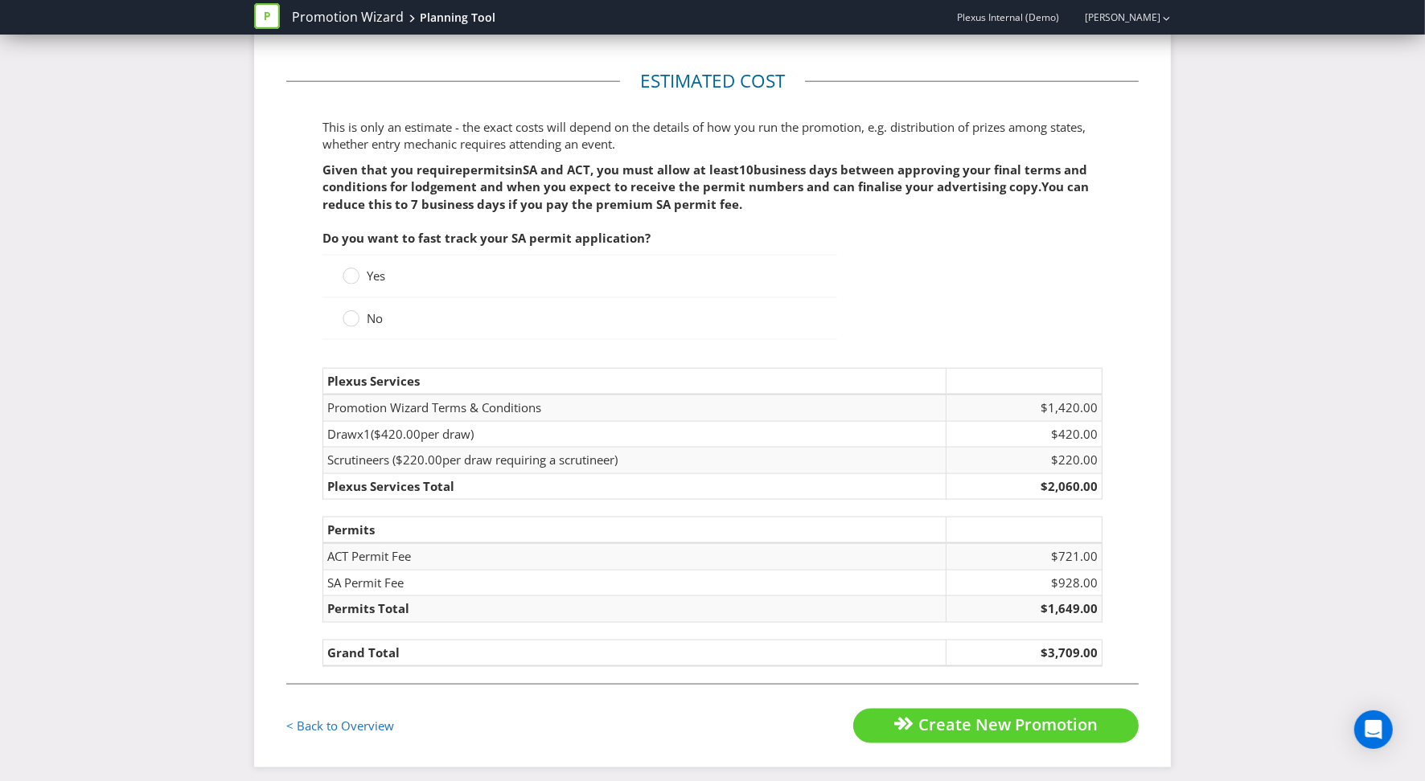
scroll to position [2206, 0]
drag, startPoint x: 1103, startPoint y: 439, endPoint x: 443, endPoint y: 429, distance: 660.2
click at [443, 429] on fieldset "Estimated cost This is only an estimate - the exact costs will depend on the de…" at bounding box center [712, 376] width 852 height 616
click at [362, 446] on td "Draw x 1 ( $420.00 per draw)" at bounding box center [634, 433] width 623 height 26
drag, startPoint x: 328, startPoint y: 437, endPoint x: 1107, endPoint y: 441, distance: 779.1
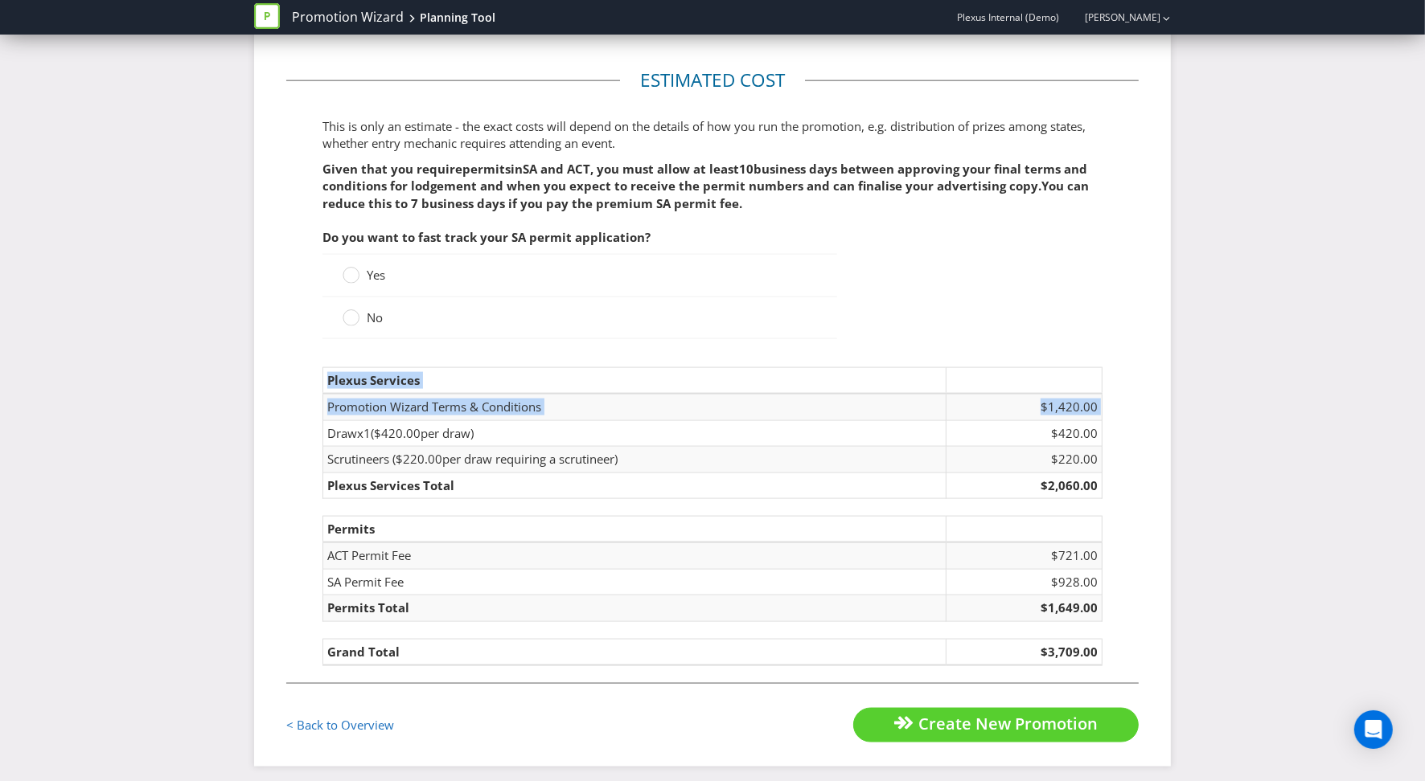
click at [1107, 441] on fieldset "Estimated cost This is only an estimate - the exact costs will depend on the de…" at bounding box center [712, 376] width 852 height 616
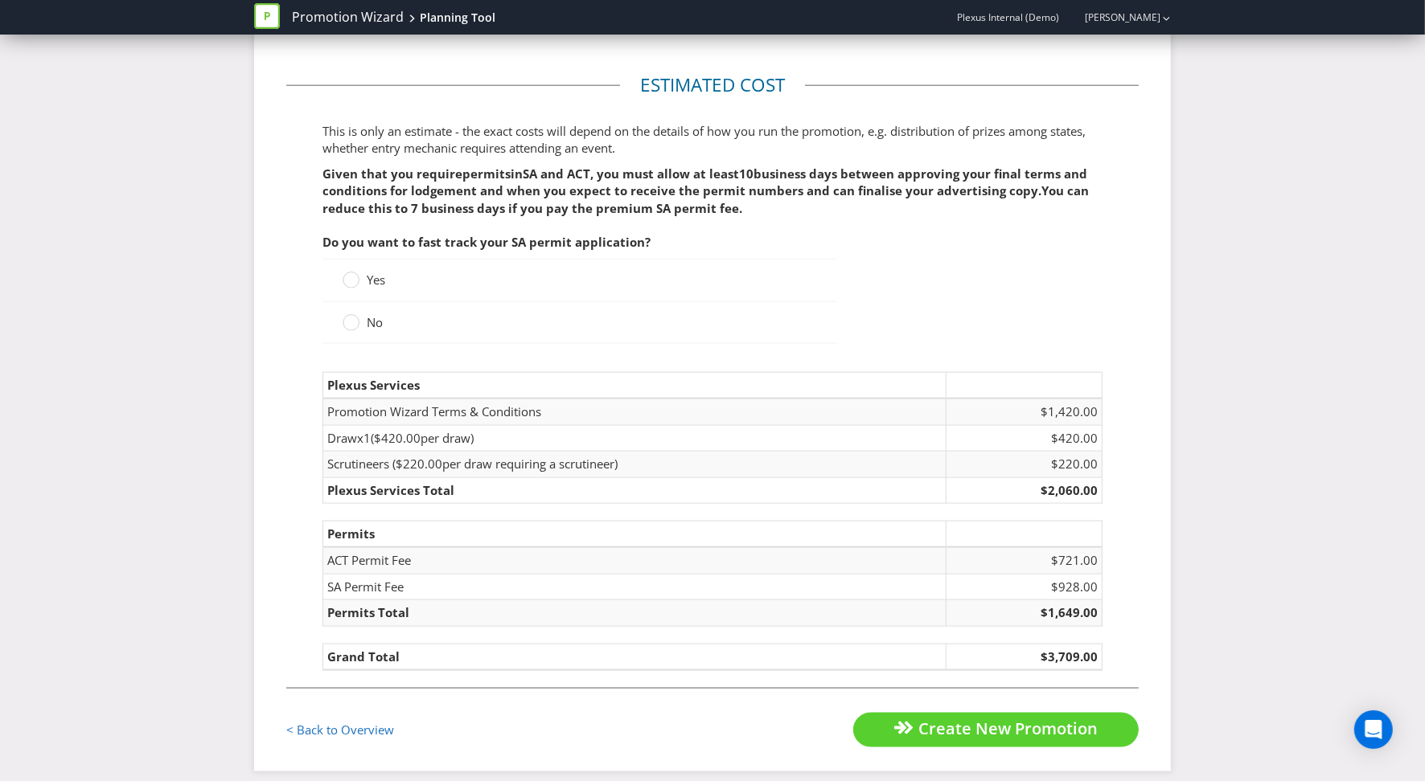
click at [1045, 248] on fieldset "Estimated cost This is only an estimate - the exact costs will depend on the de…" at bounding box center [712, 380] width 852 height 616
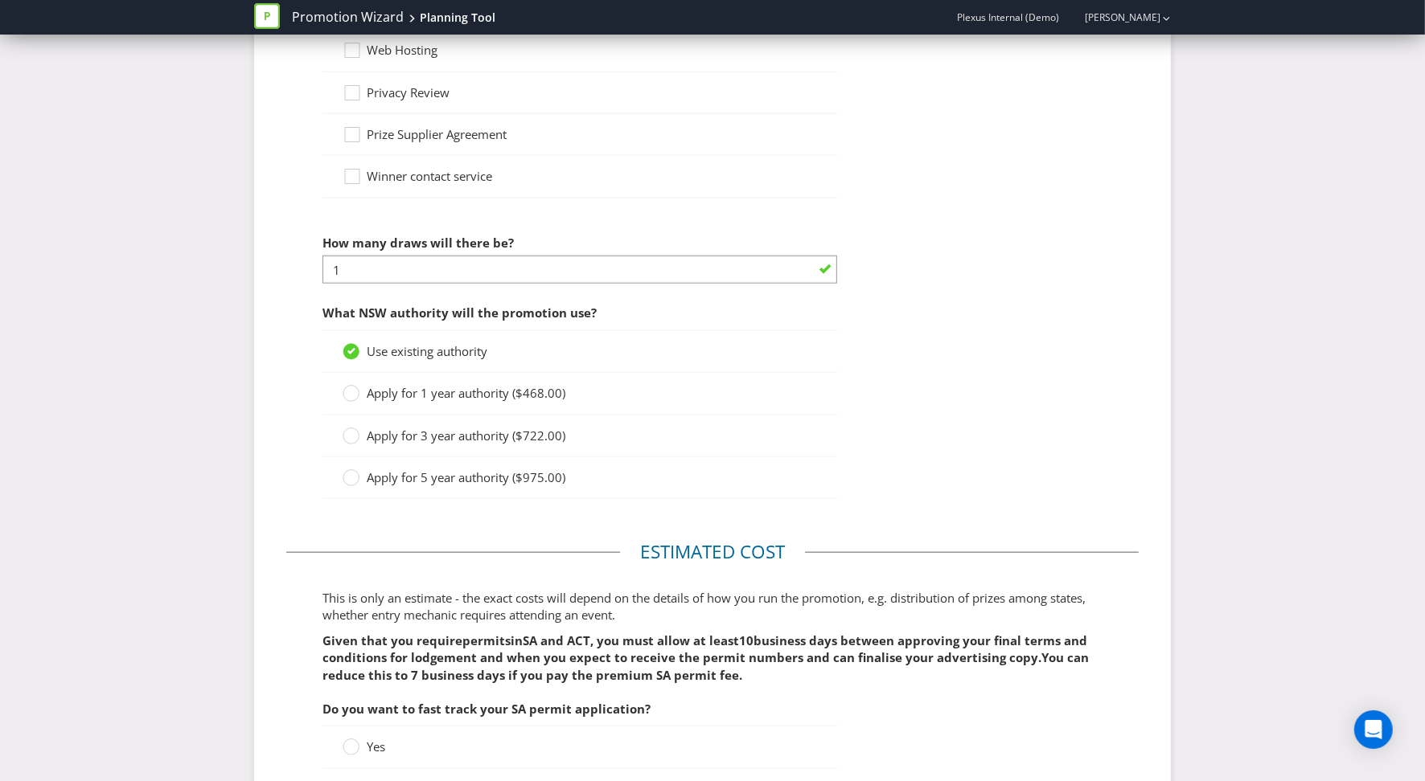
scroll to position [1725, 0]
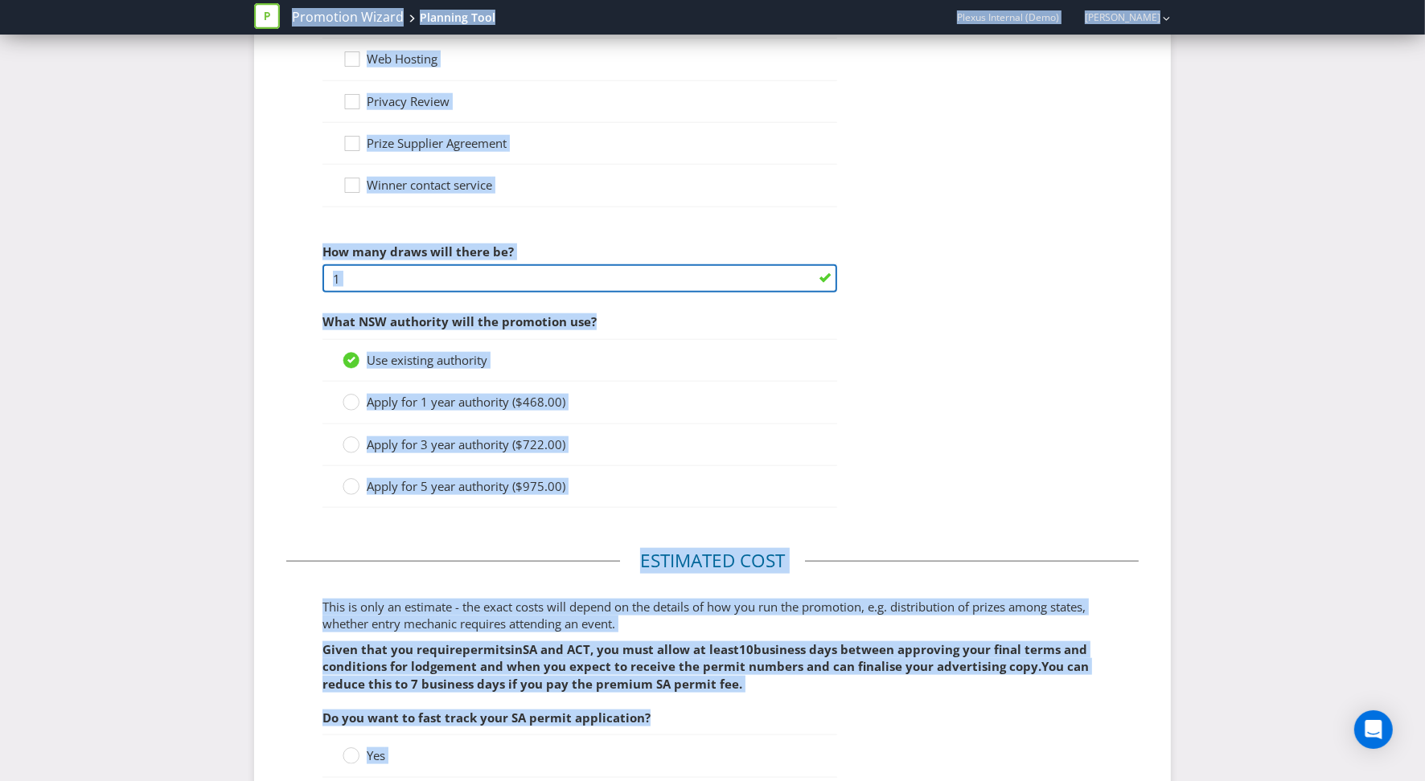
click at [470, 279] on input "1" at bounding box center [579, 279] width 515 height 28
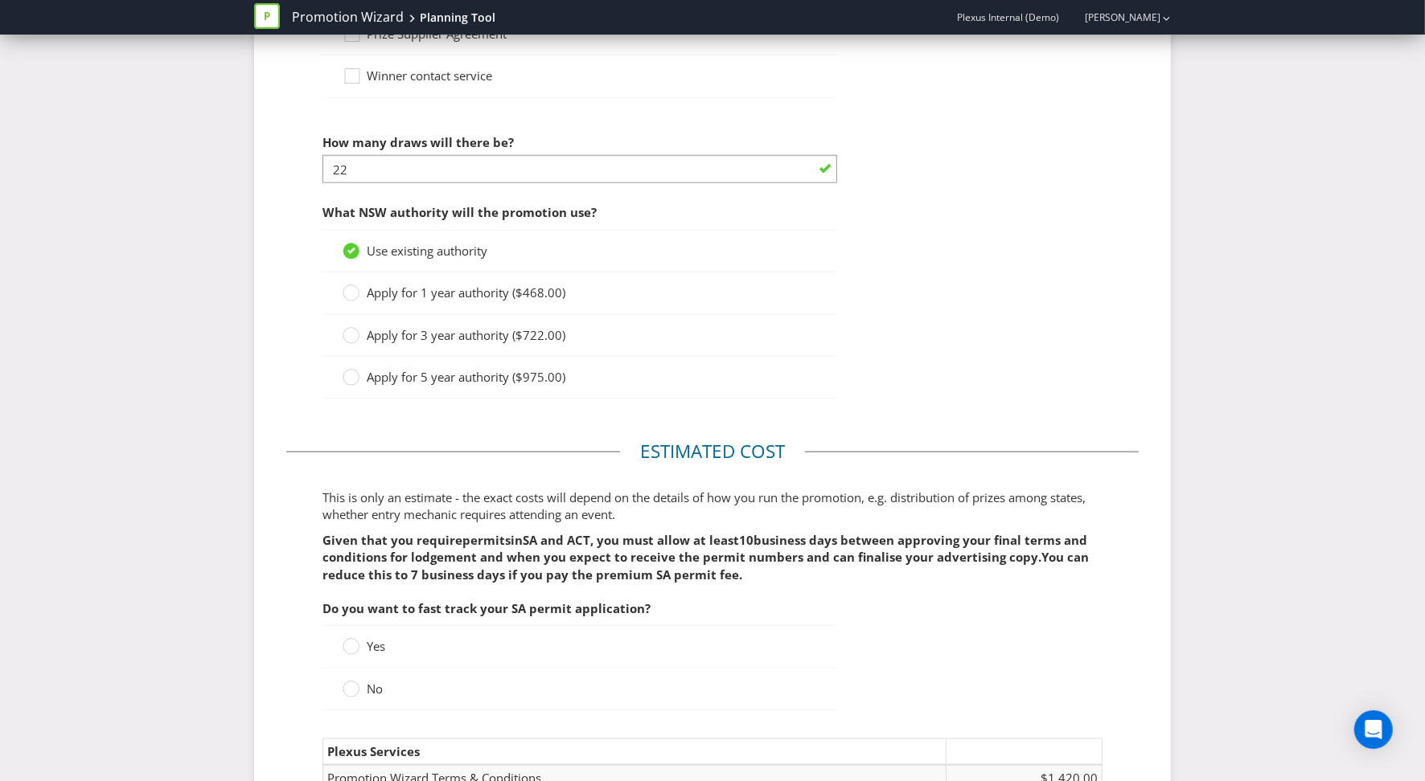
scroll to position [1685, 0]
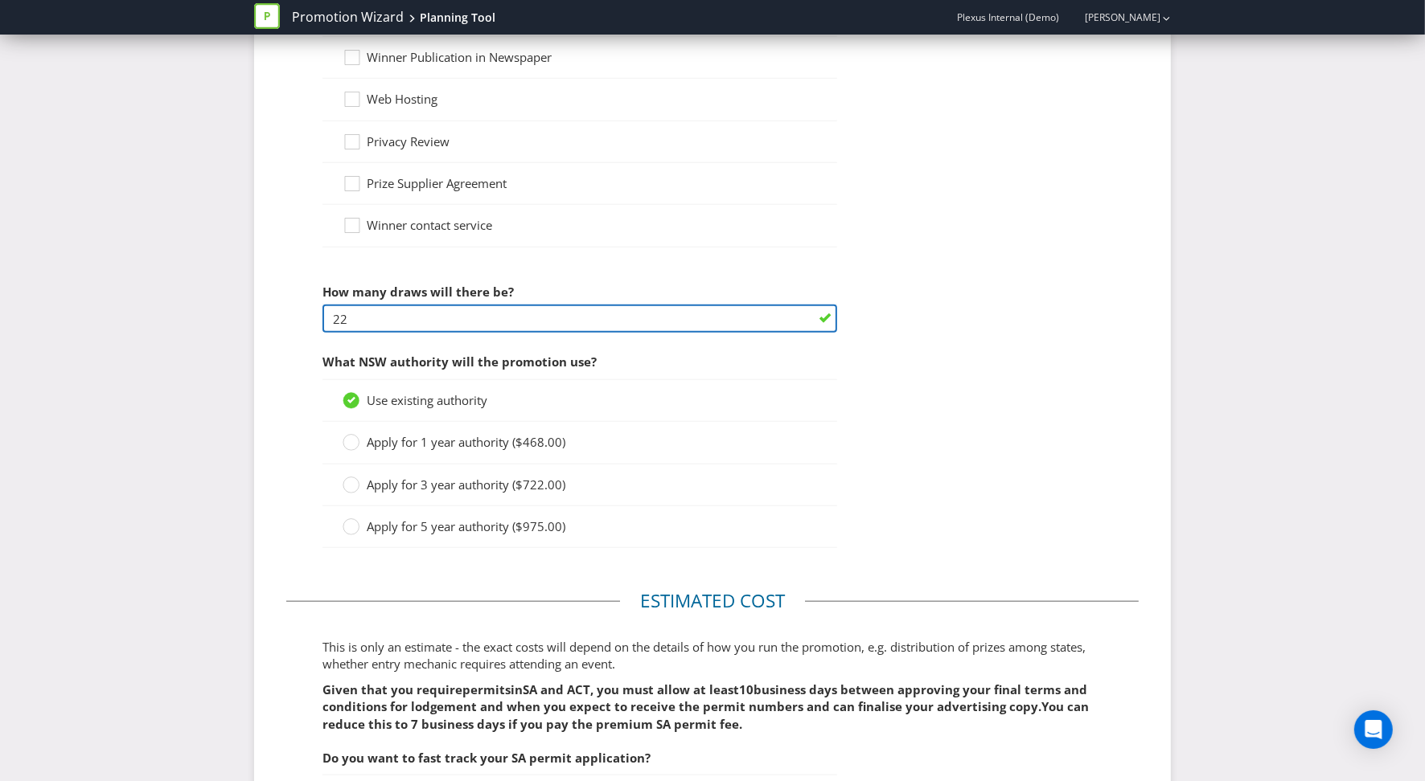
click at [383, 324] on input "22" at bounding box center [579, 319] width 515 height 28
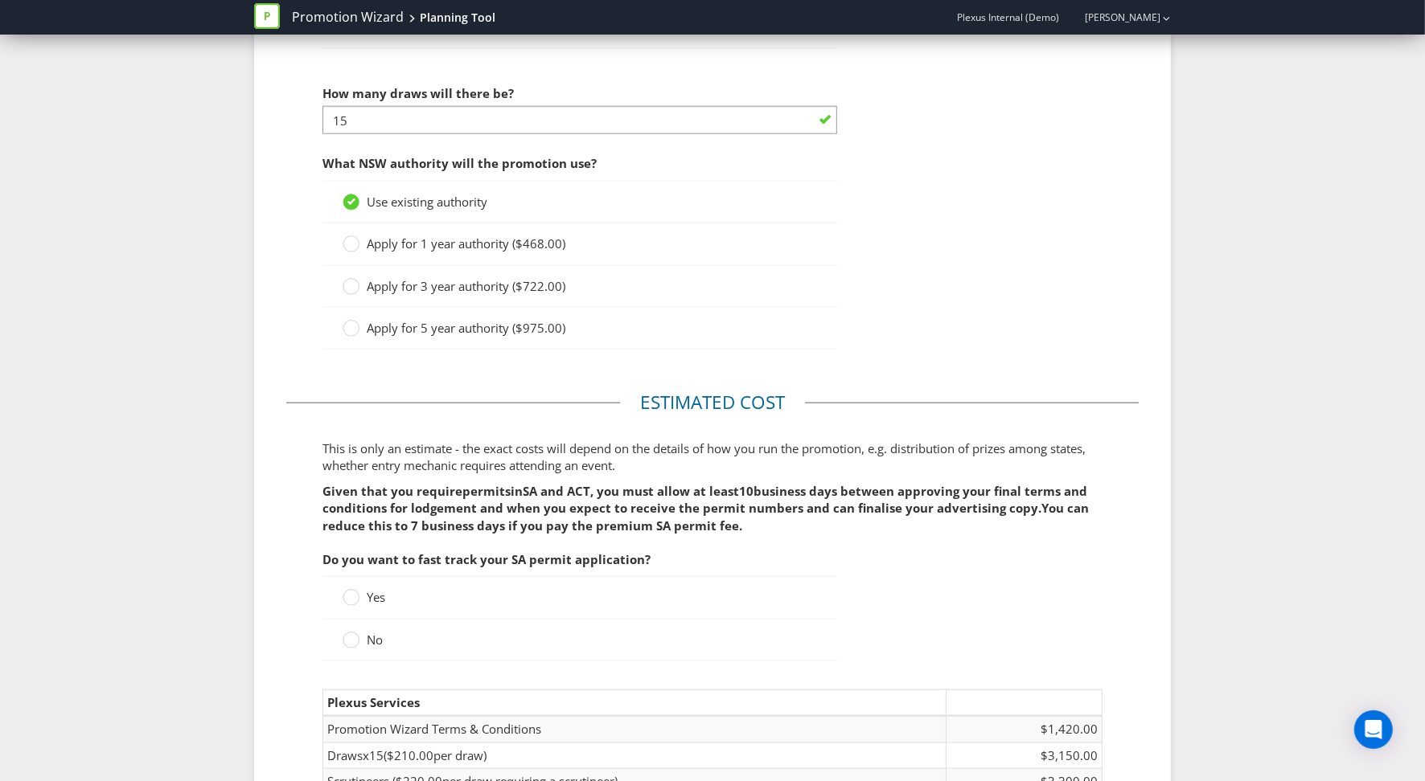
scroll to position [1845, 0]
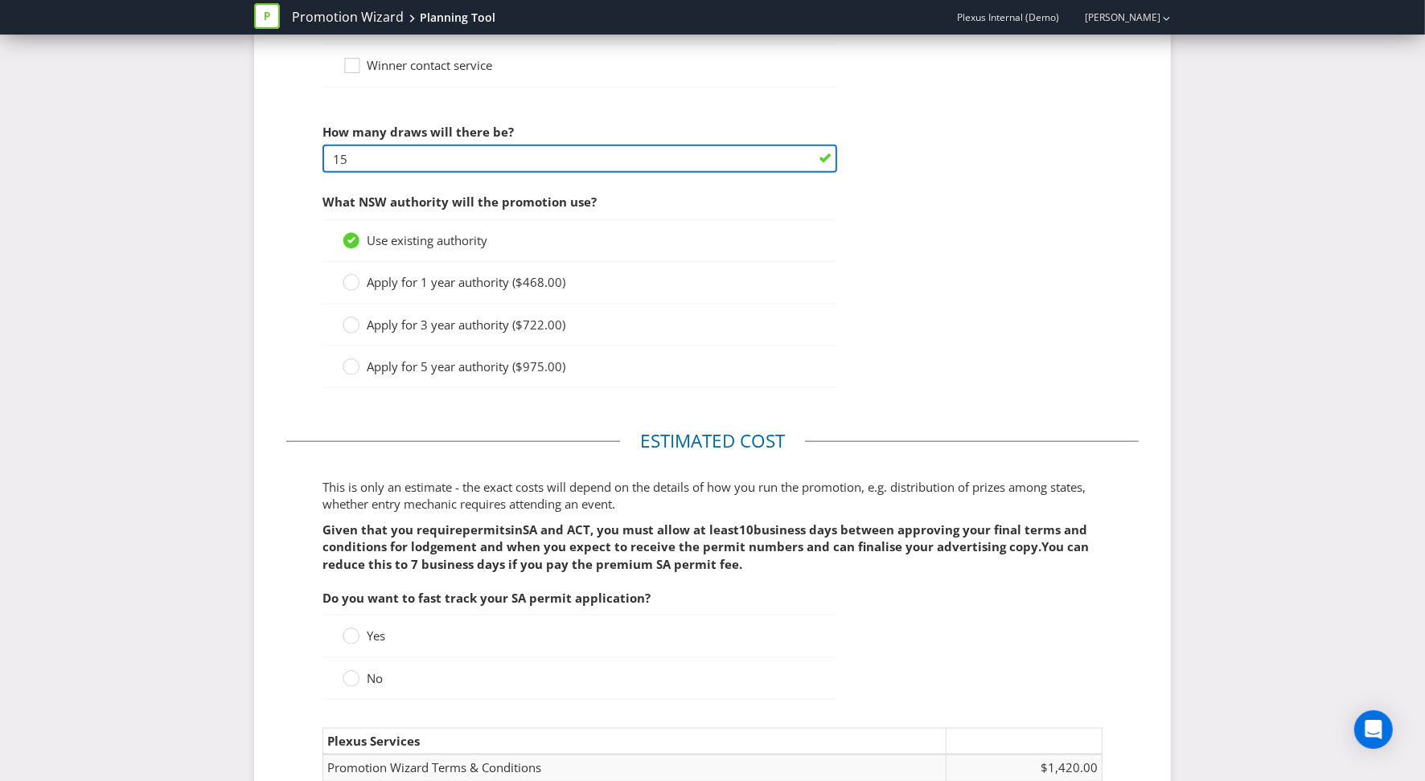
click at [412, 166] on input "15" at bounding box center [579, 159] width 515 height 28
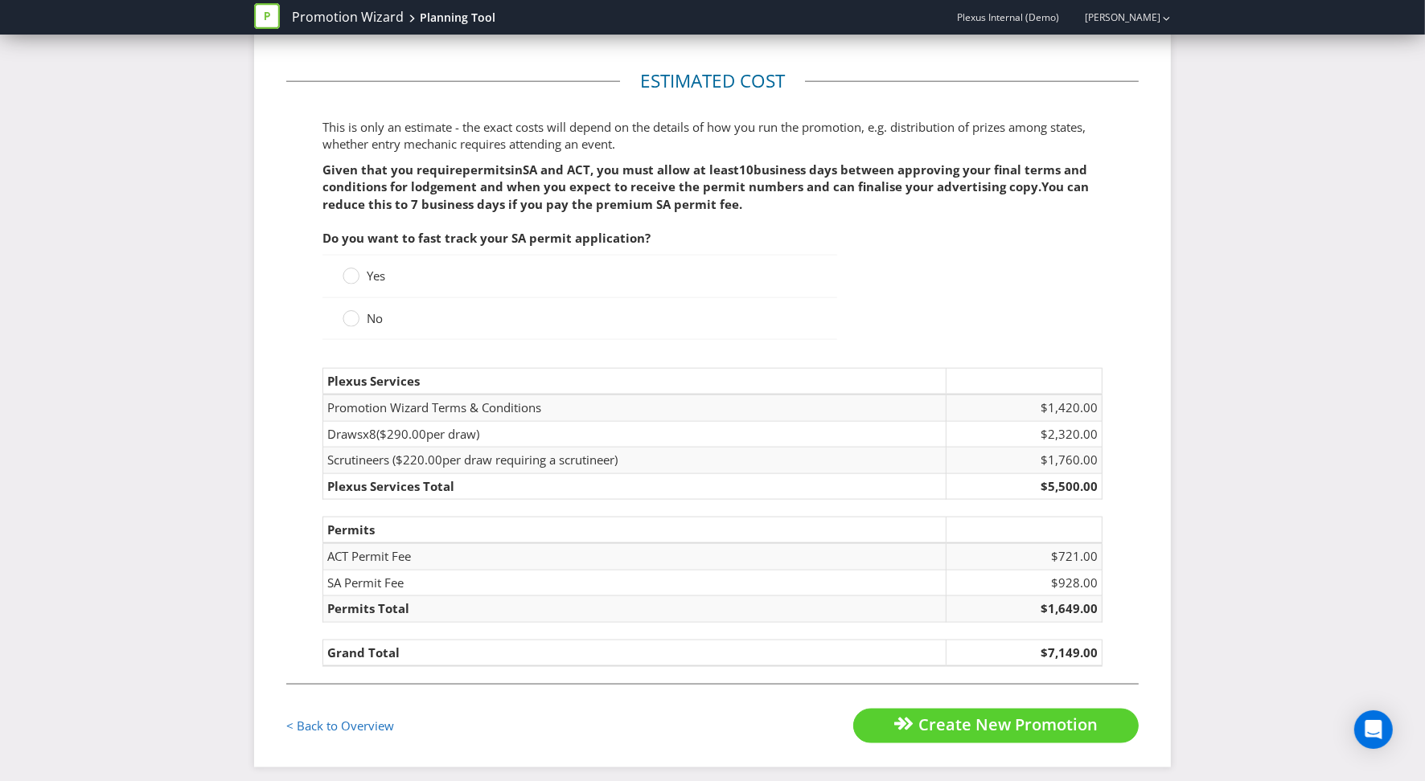
scroll to position [2217, 0]
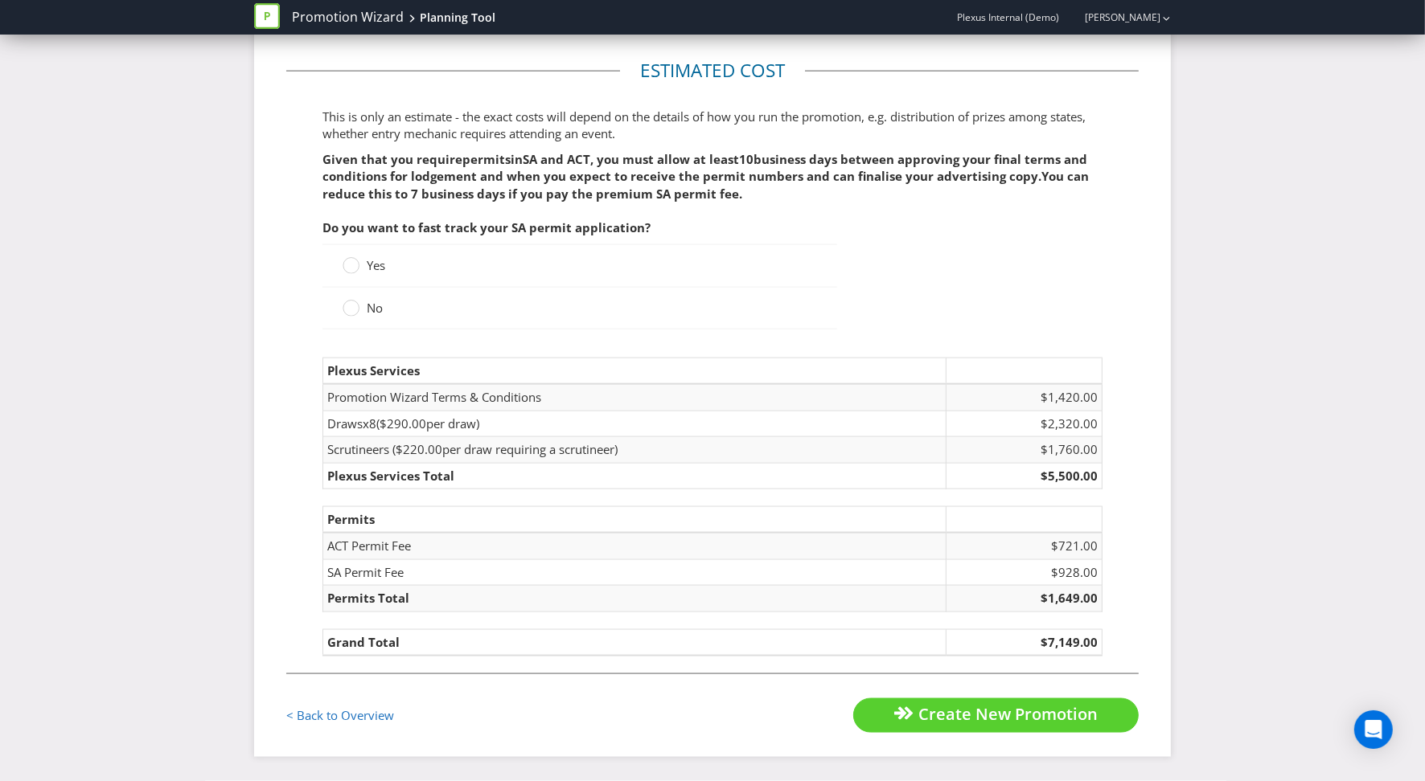
type input "8"
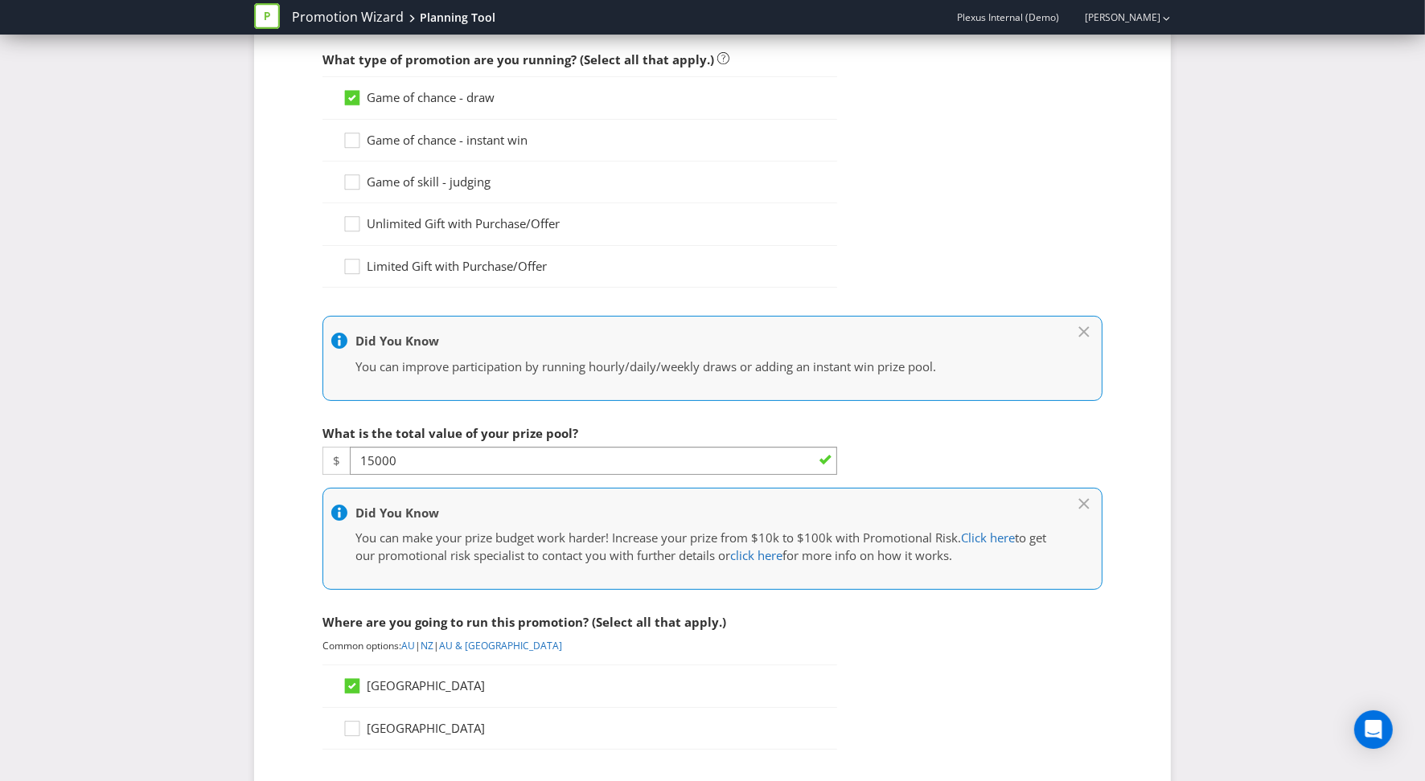
scroll to position [0, 0]
